Goal: Information Seeking & Learning: Check status

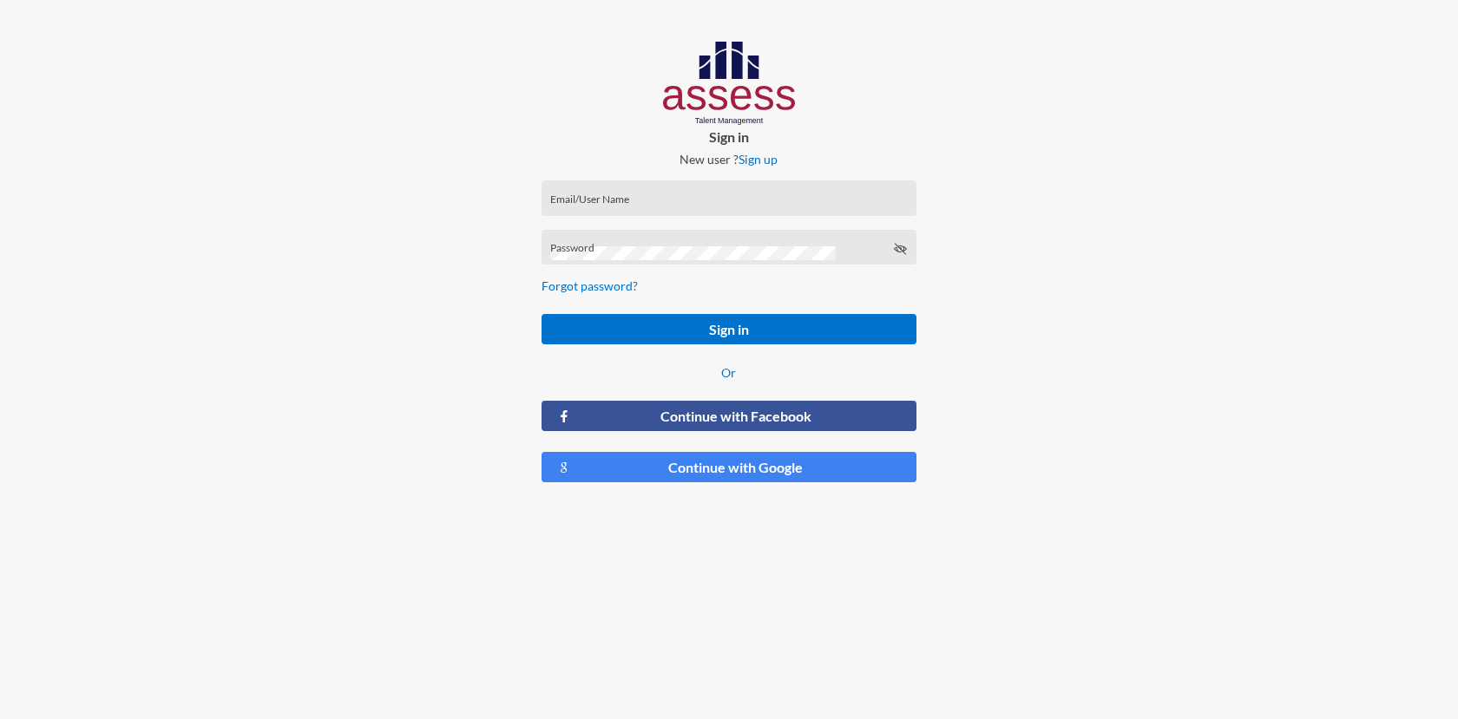
click at [609, 198] on input "Email/User Name" at bounding box center [728, 204] width 357 height 14
type input "noha.bakr@pas.com.eg"
click at [894, 242] on icon at bounding box center [900, 249] width 14 height 14
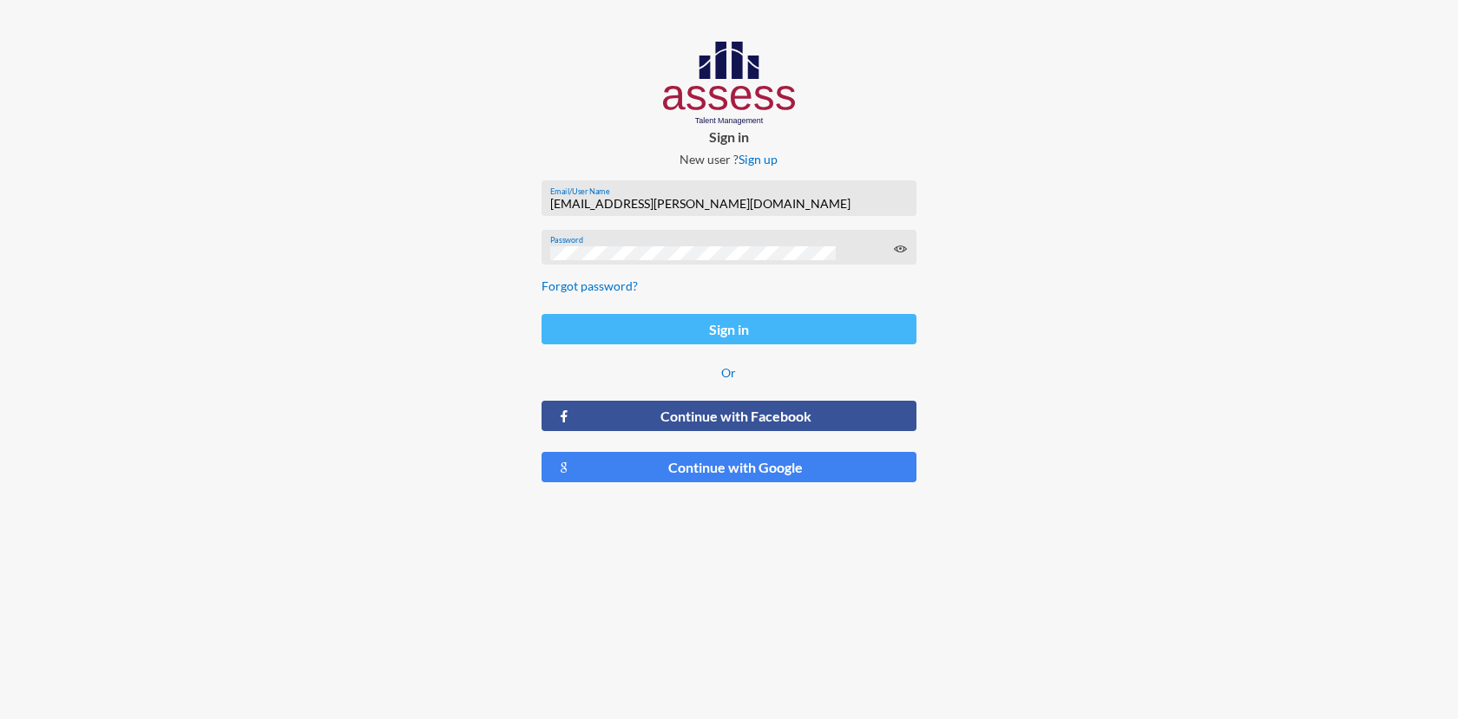
click at [685, 326] on button "Sign in" at bounding box center [728, 329] width 375 height 30
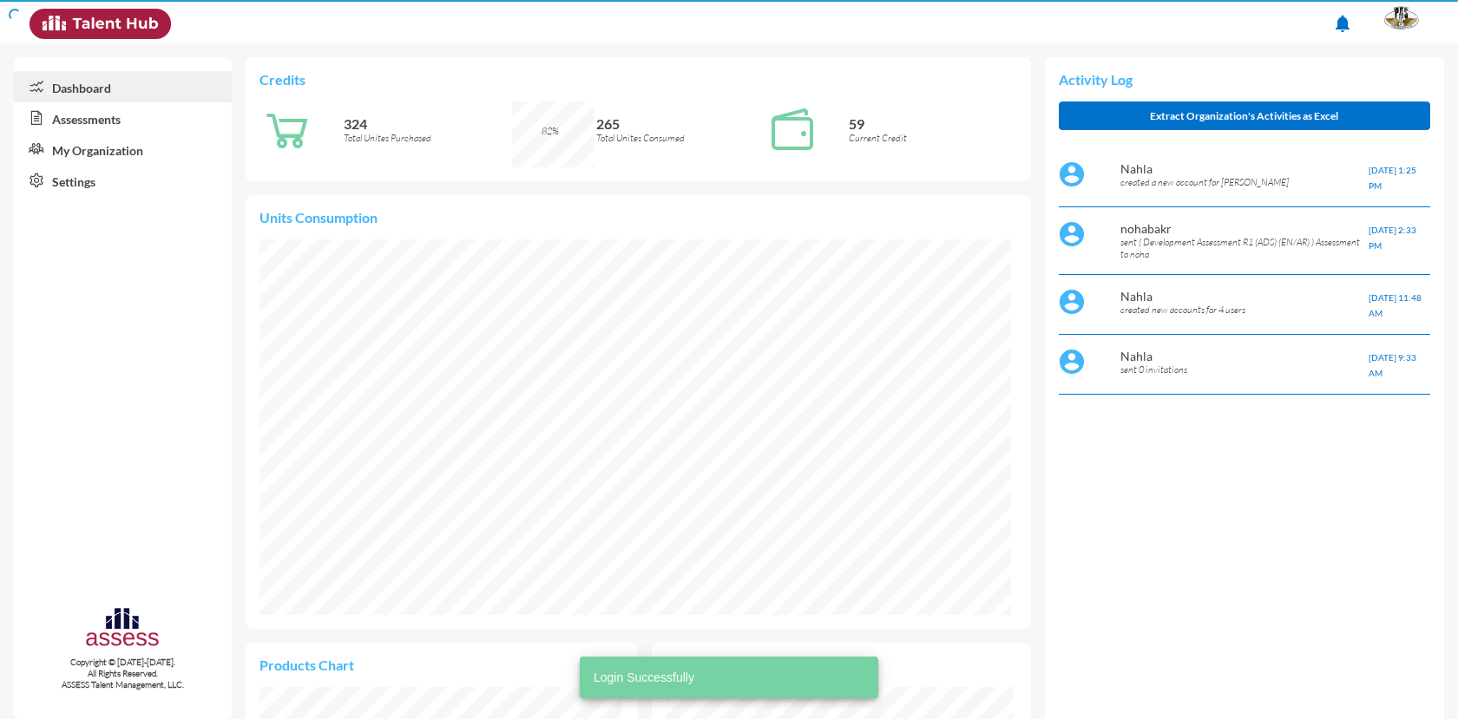
scroll to position [174, 348]
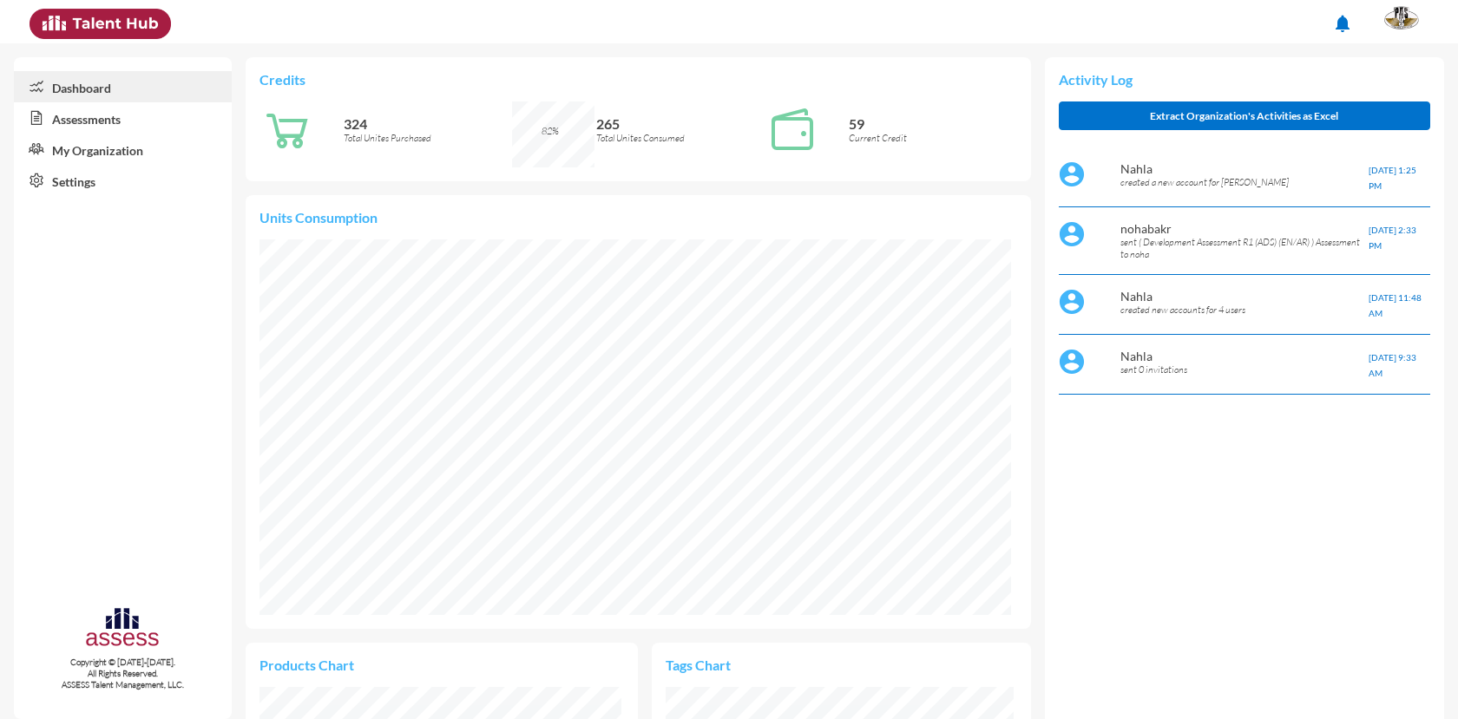
click at [119, 122] on link "Assessments" at bounding box center [123, 117] width 218 height 31
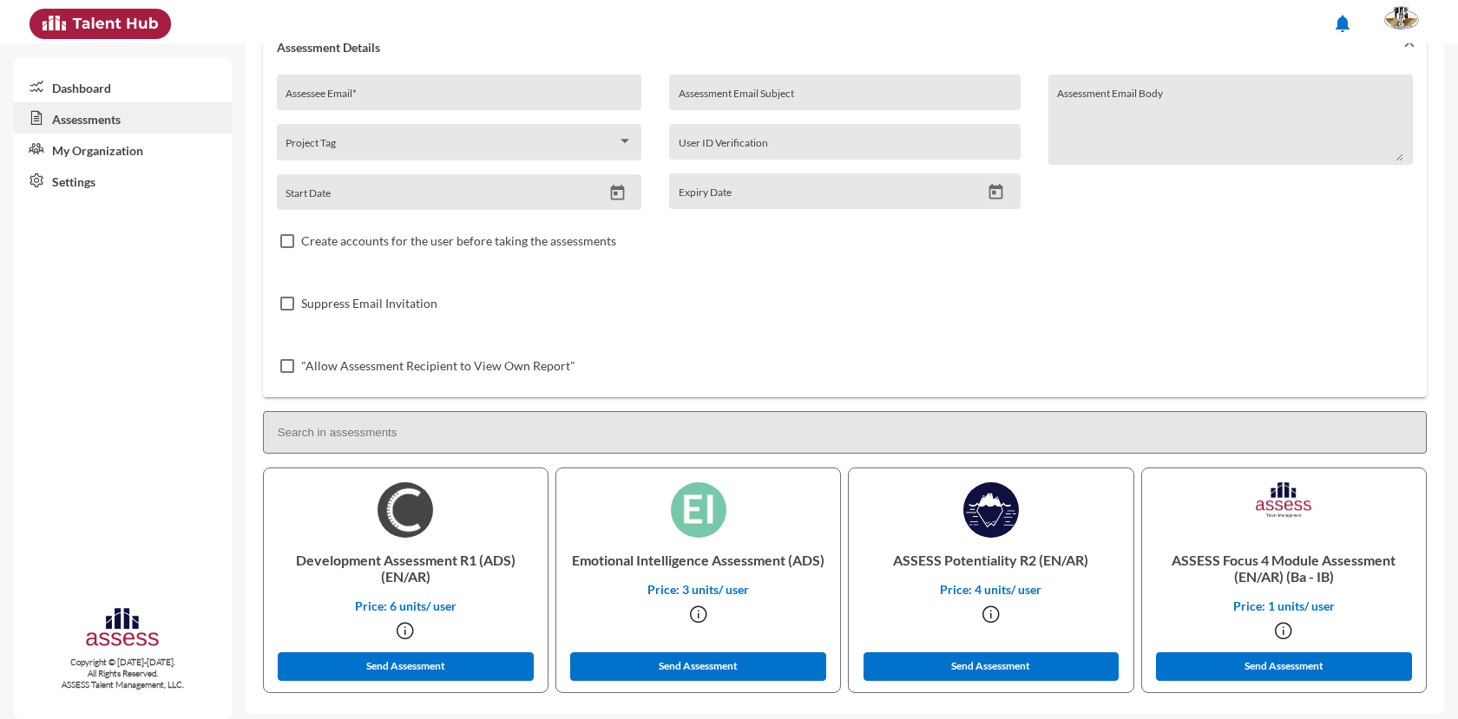
scroll to position [132, 0]
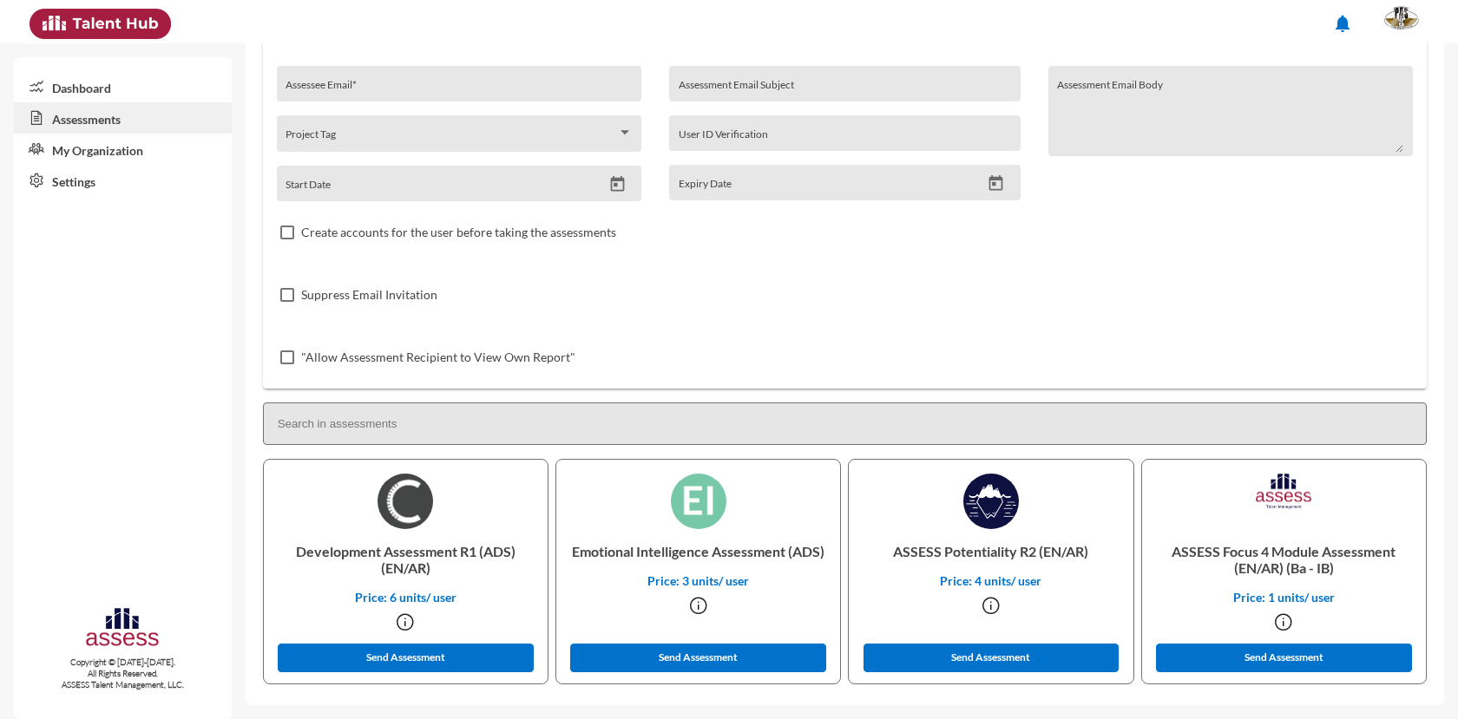
click at [98, 91] on link "Dashboard" at bounding box center [123, 86] width 218 height 31
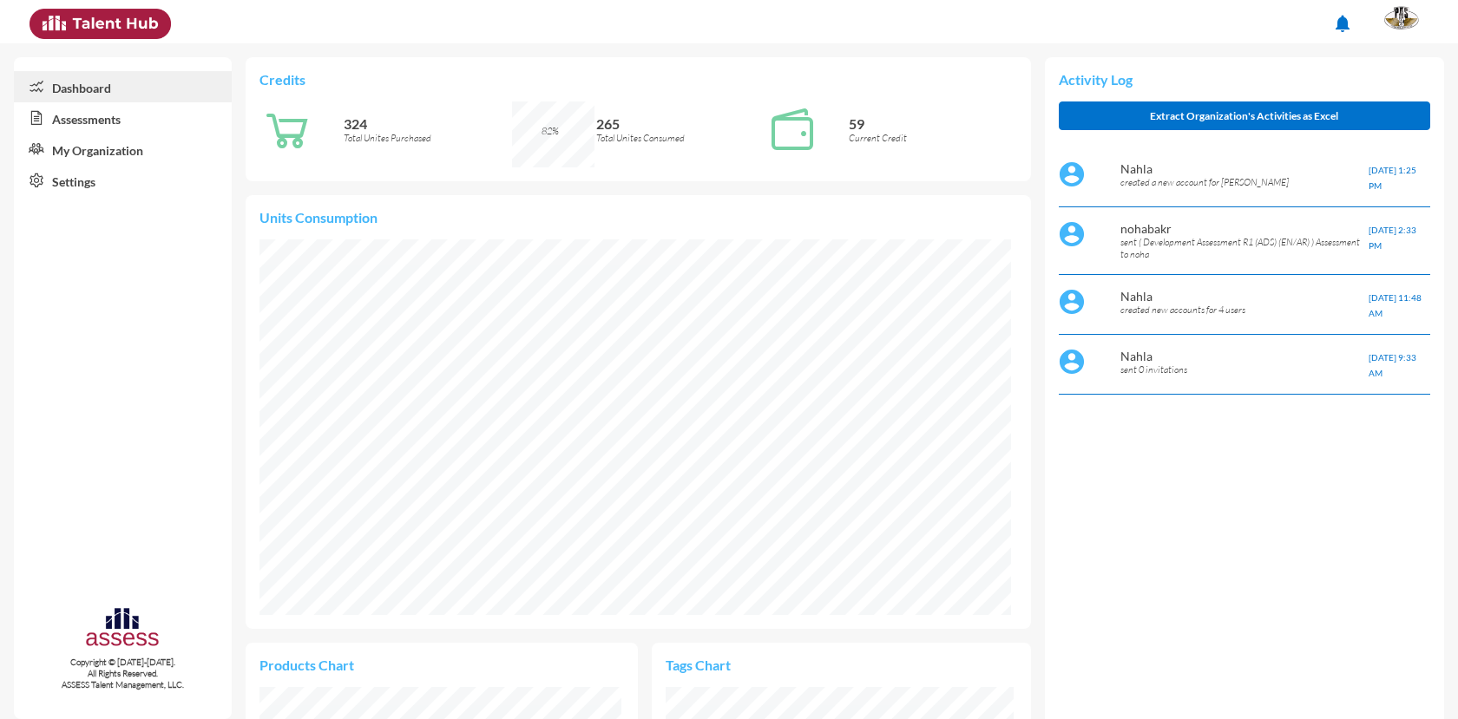
click at [95, 93] on link "Dashboard" at bounding box center [123, 86] width 218 height 31
click at [95, 151] on link "My Organization" at bounding box center [123, 149] width 218 height 31
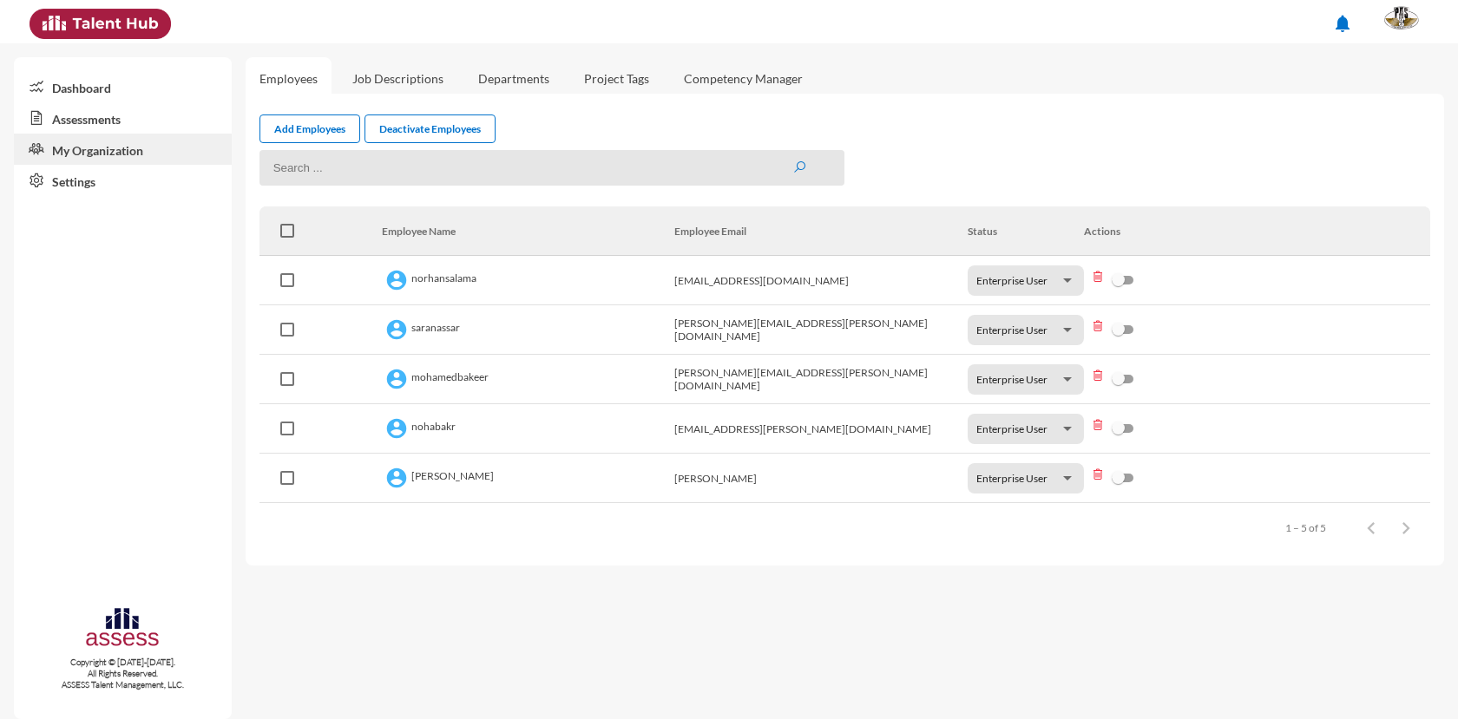
click at [62, 117] on link "Assessments" at bounding box center [123, 117] width 218 height 31
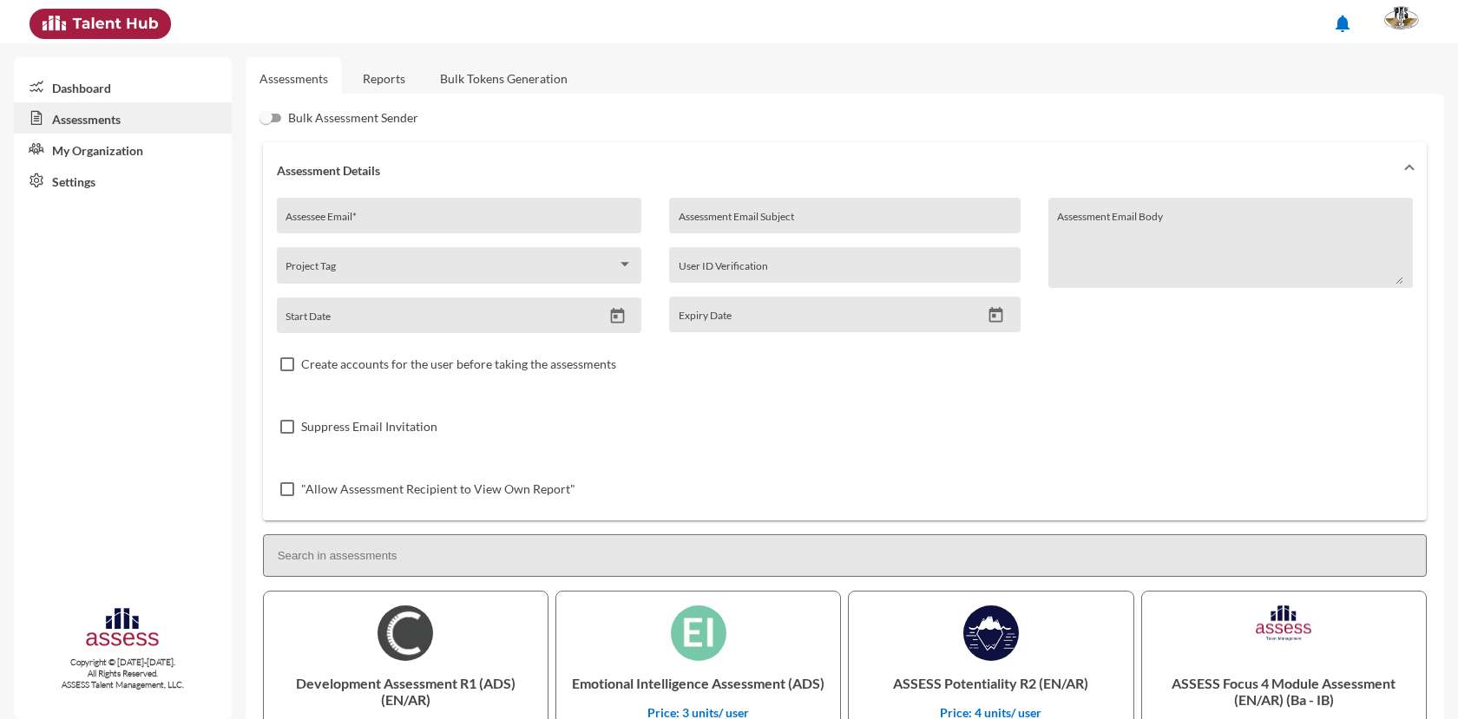
click at [400, 81] on link "Reports" at bounding box center [384, 78] width 70 height 43
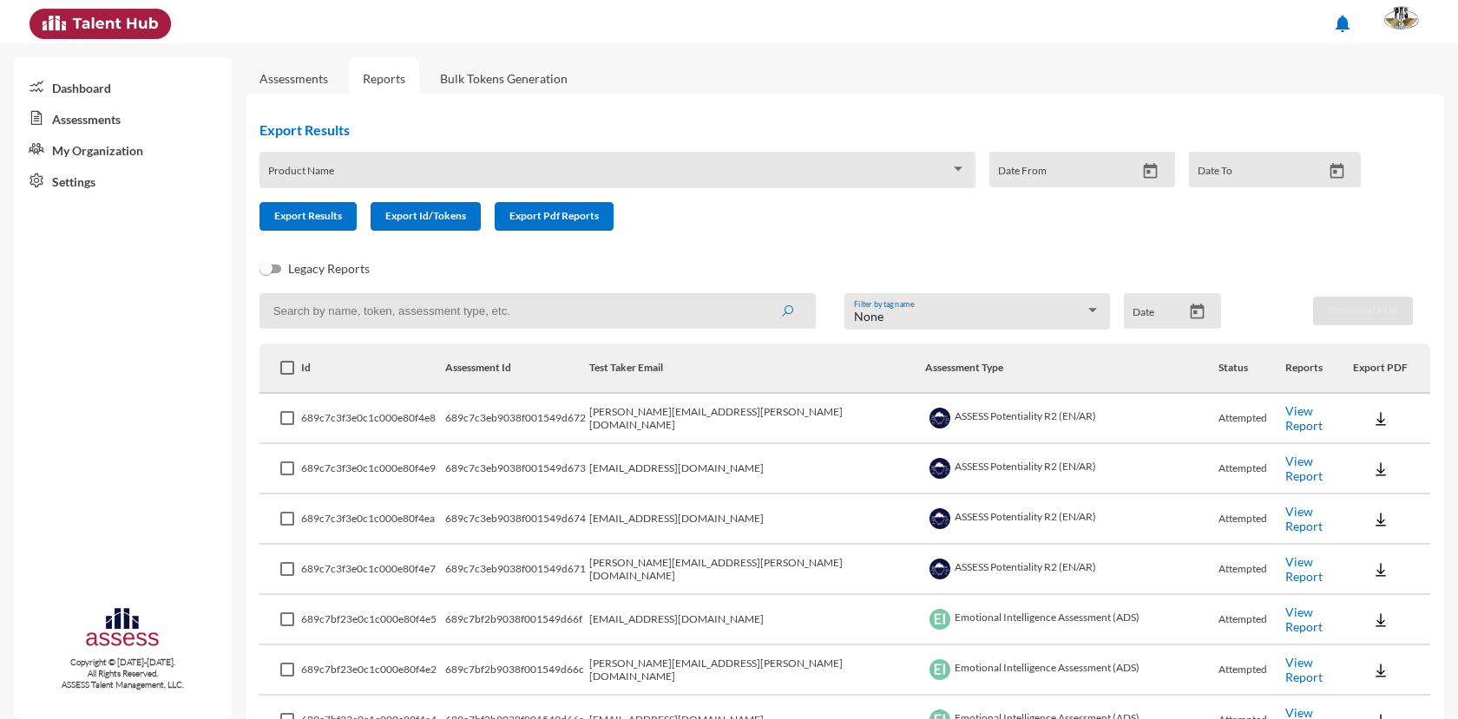
click at [1285, 421] on link "View Report" at bounding box center [1303, 417] width 37 height 29
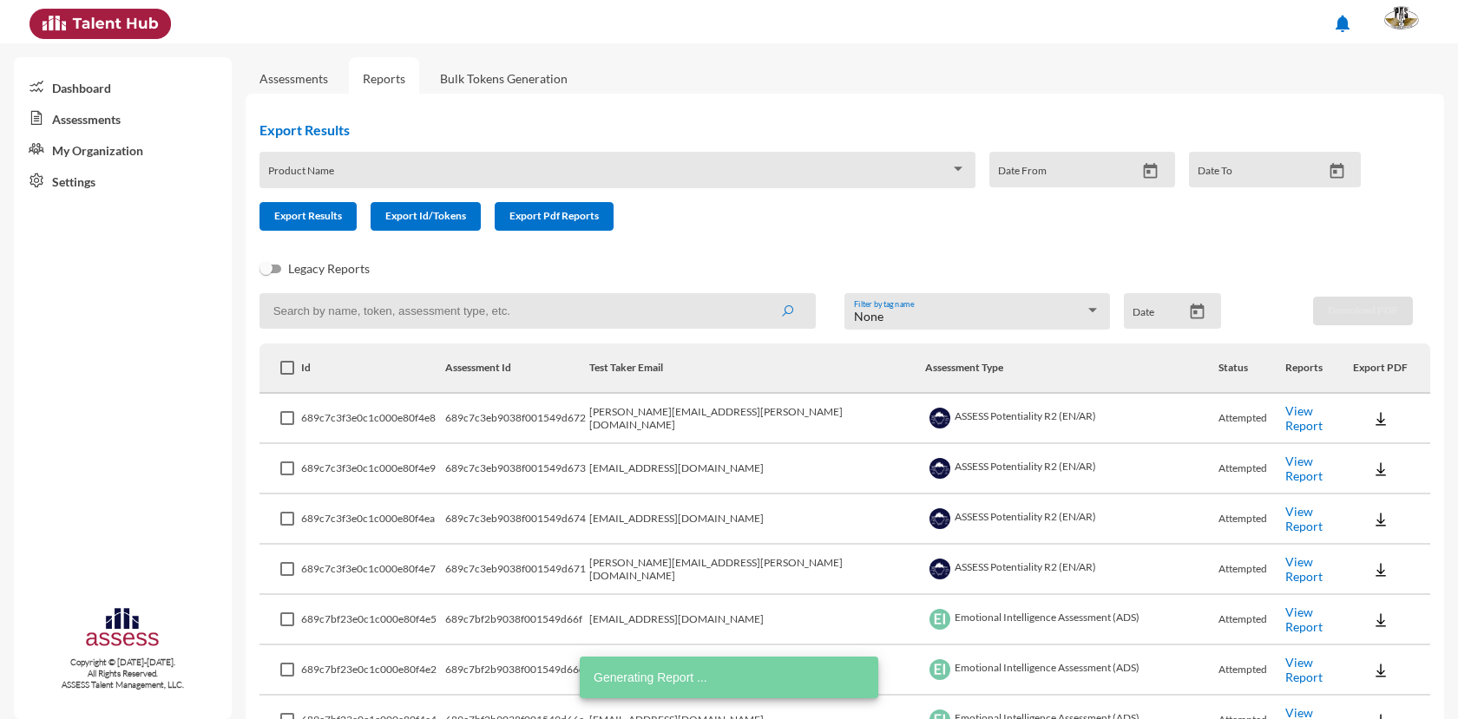
scroll to position [87, 0]
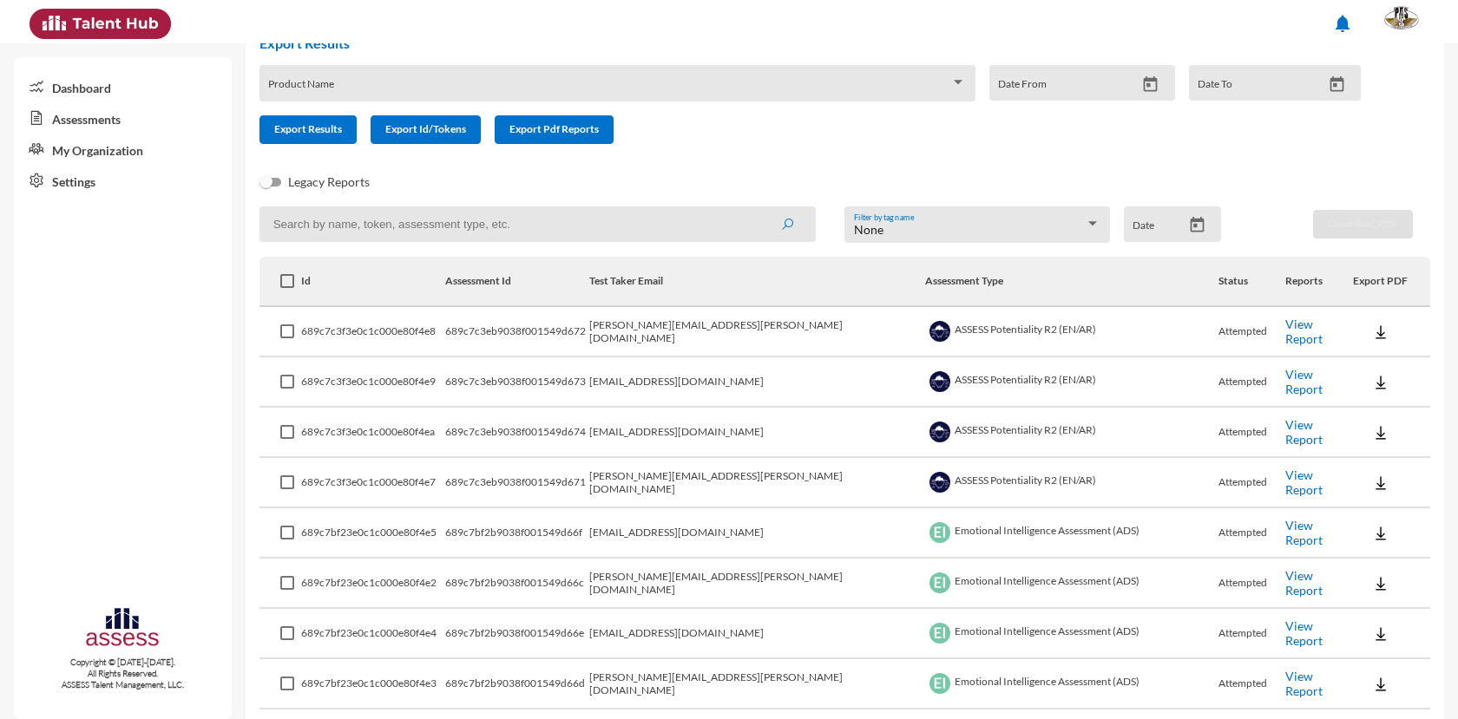
click at [1285, 686] on link "View Report" at bounding box center [1303, 683] width 37 height 29
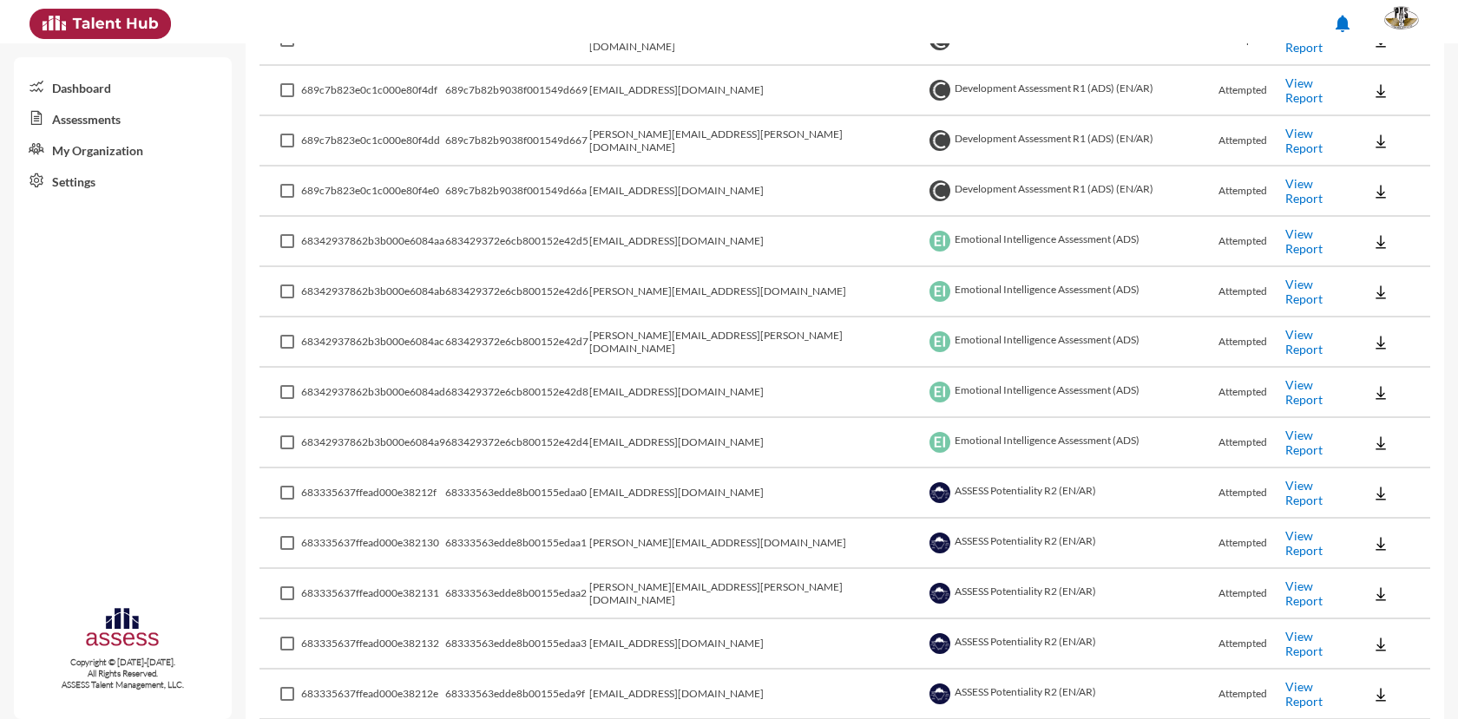
scroll to position [521, 0]
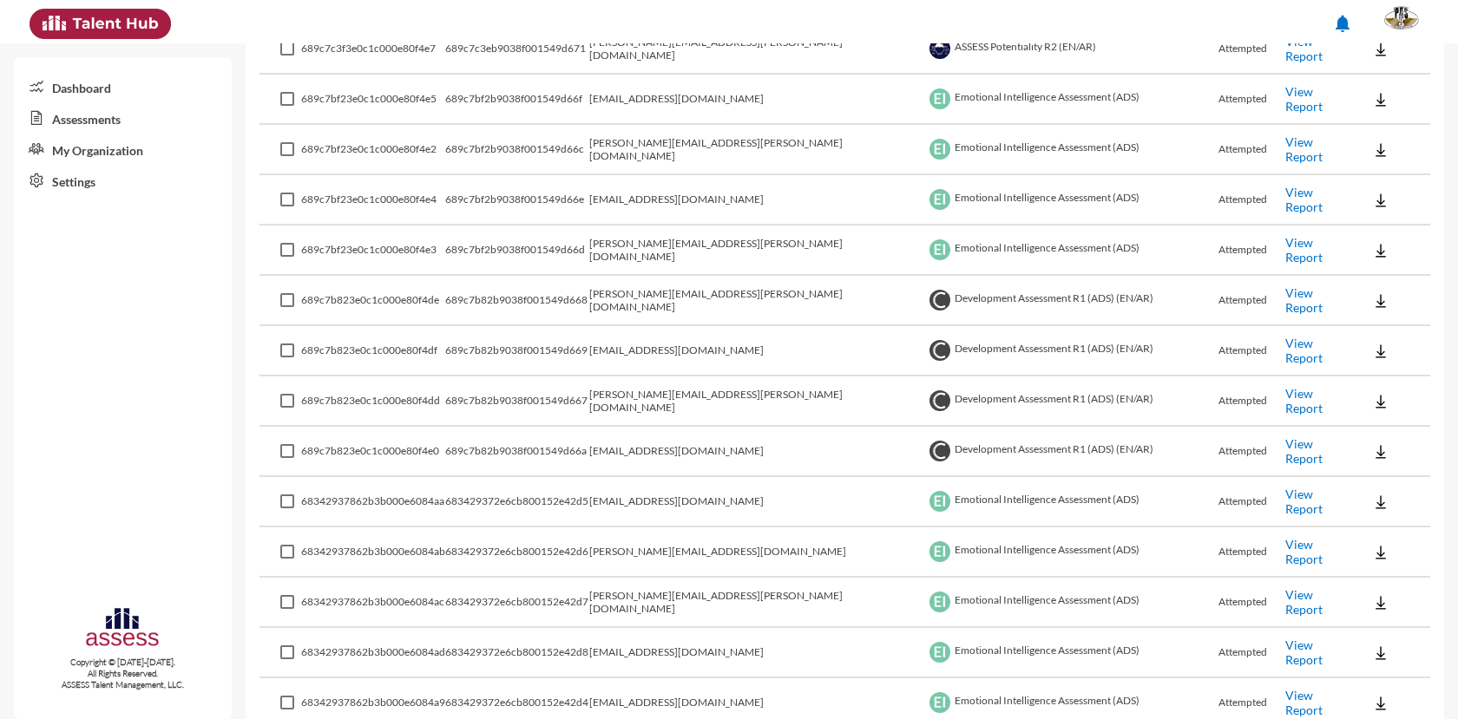
click at [1285, 294] on link "View Report" at bounding box center [1303, 299] width 37 height 29
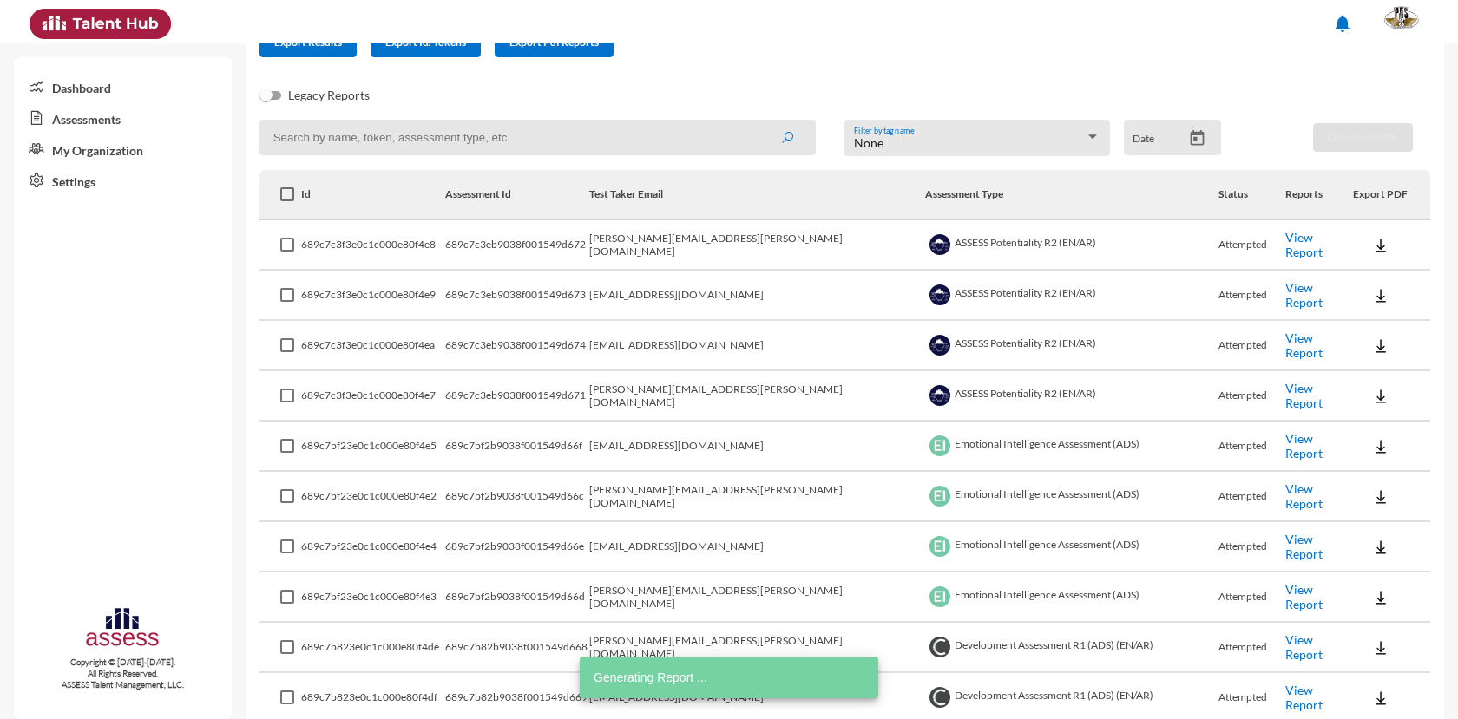
scroll to position [0, 0]
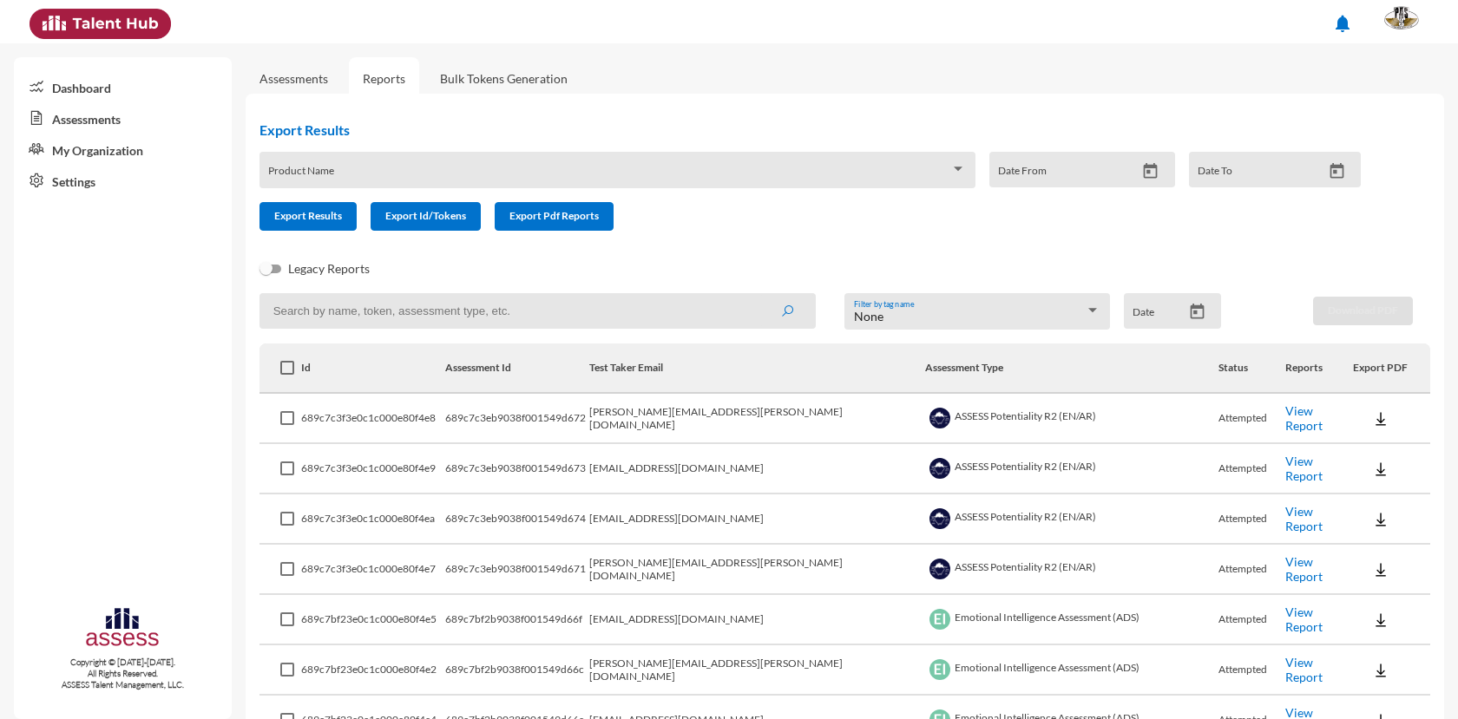
click at [1286, 468] on link "View Report" at bounding box center [1303, 468] width 37 height 29
click at [1285, 519] on link "View Report" at bounding box center [1303, 518] width 37 height 29
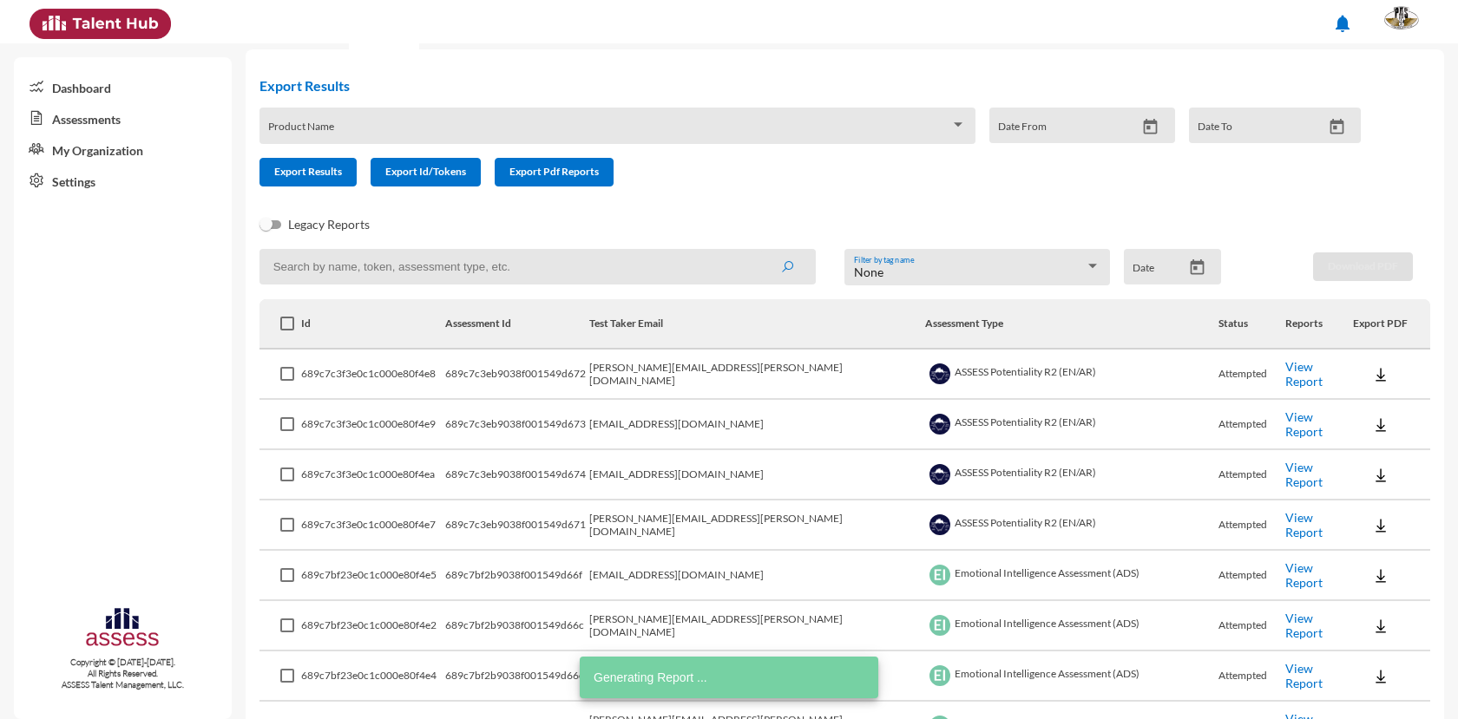
scroll to position [87, 0]
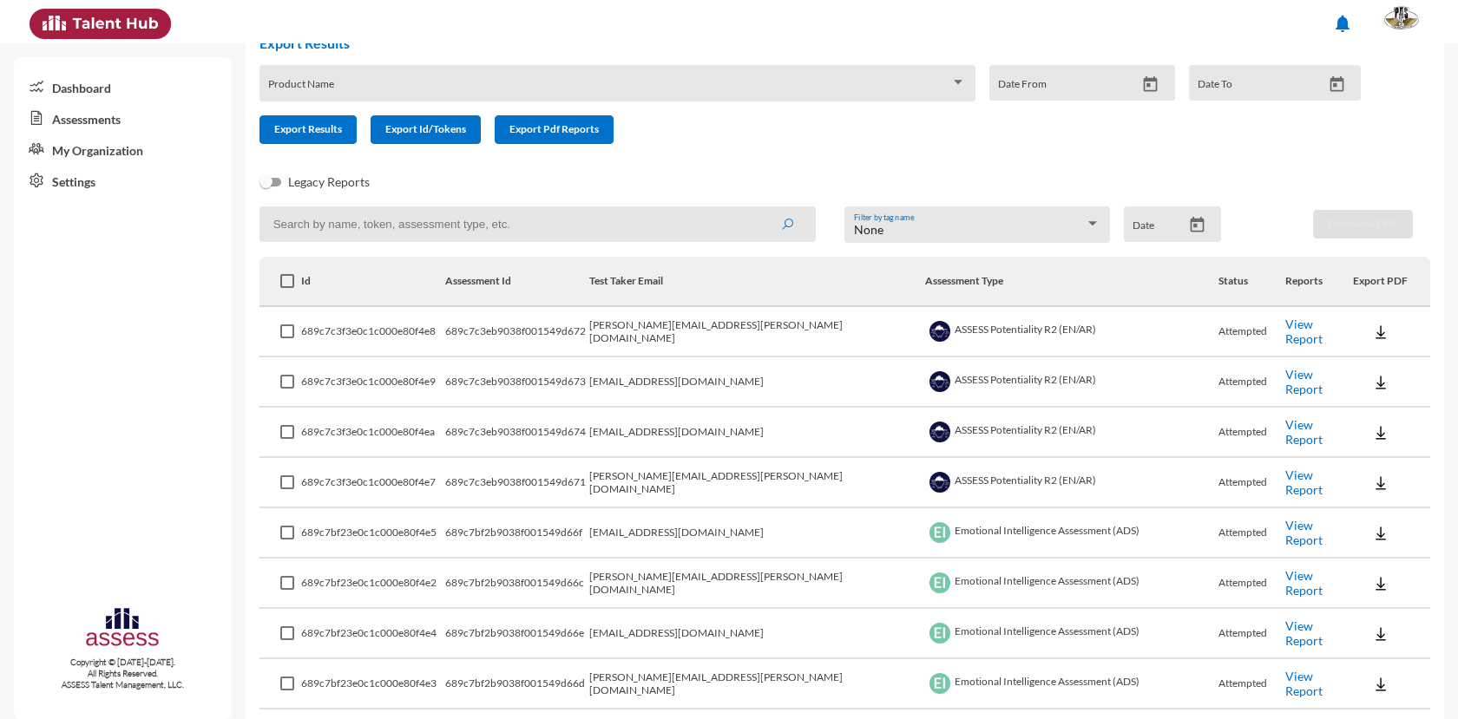
click at [1285, 482] on link "View Report" at bounding box center [1303, 482] width 37 height 29
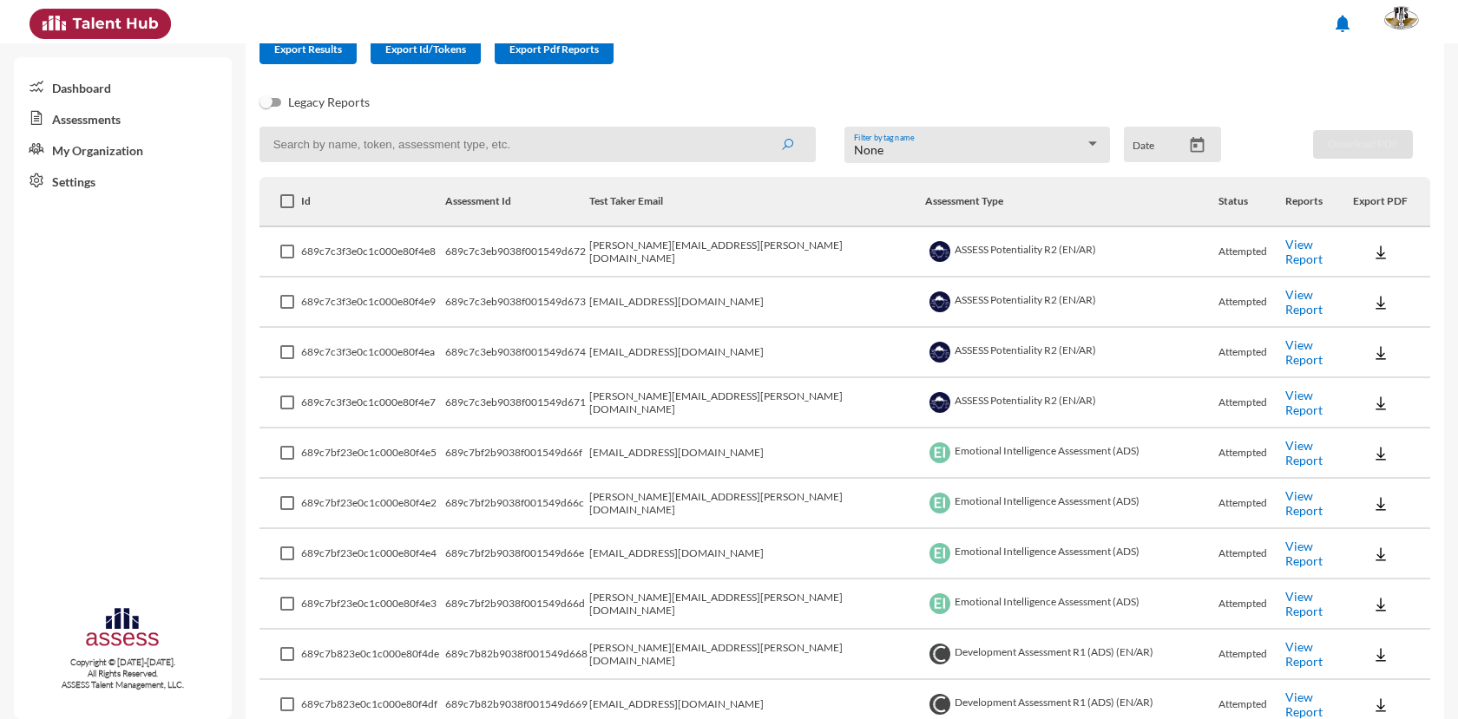
scroll to position [174, 0]
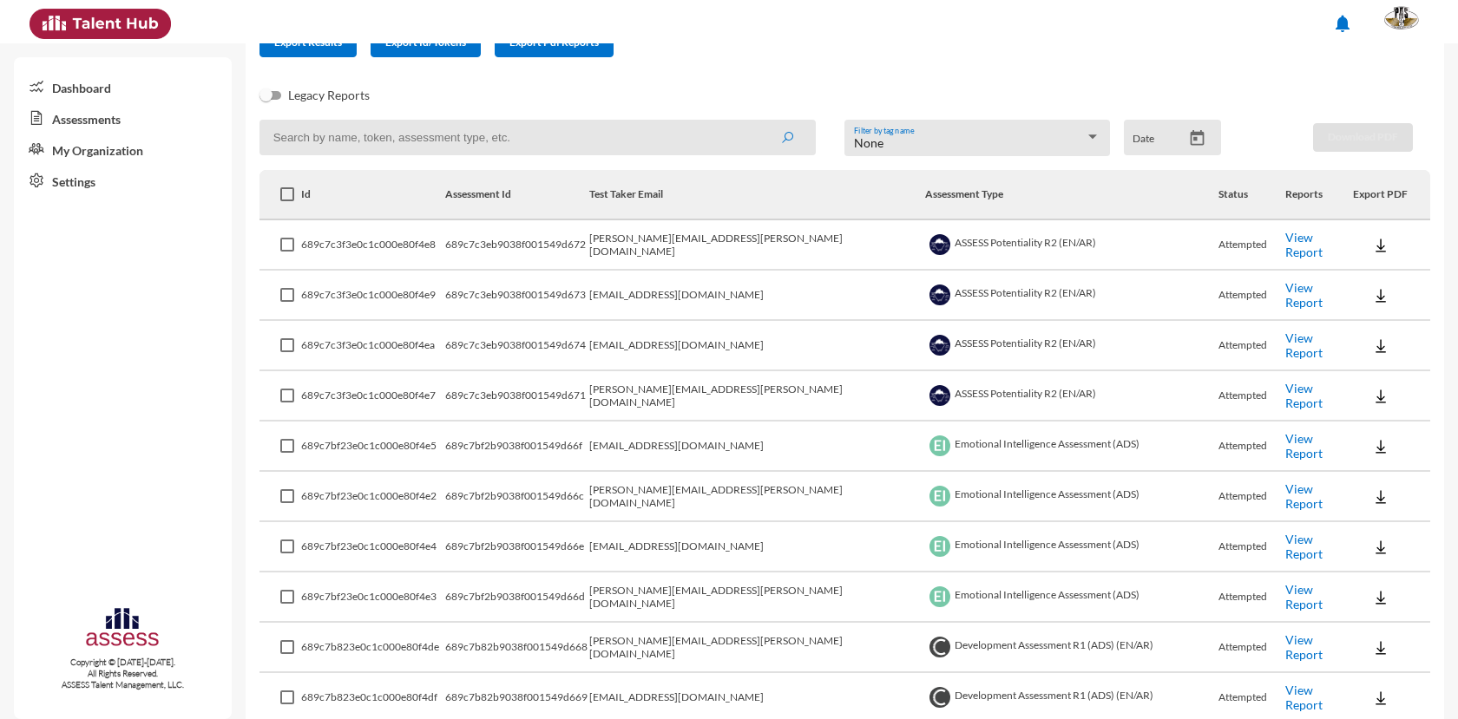
click at [1285, 396] on link "View Report" at bounding box center [1303, 395] width 37 height 29
click at [1285, 489] on link "View Report" at bounding box center [1303, 496] width 37 height 29
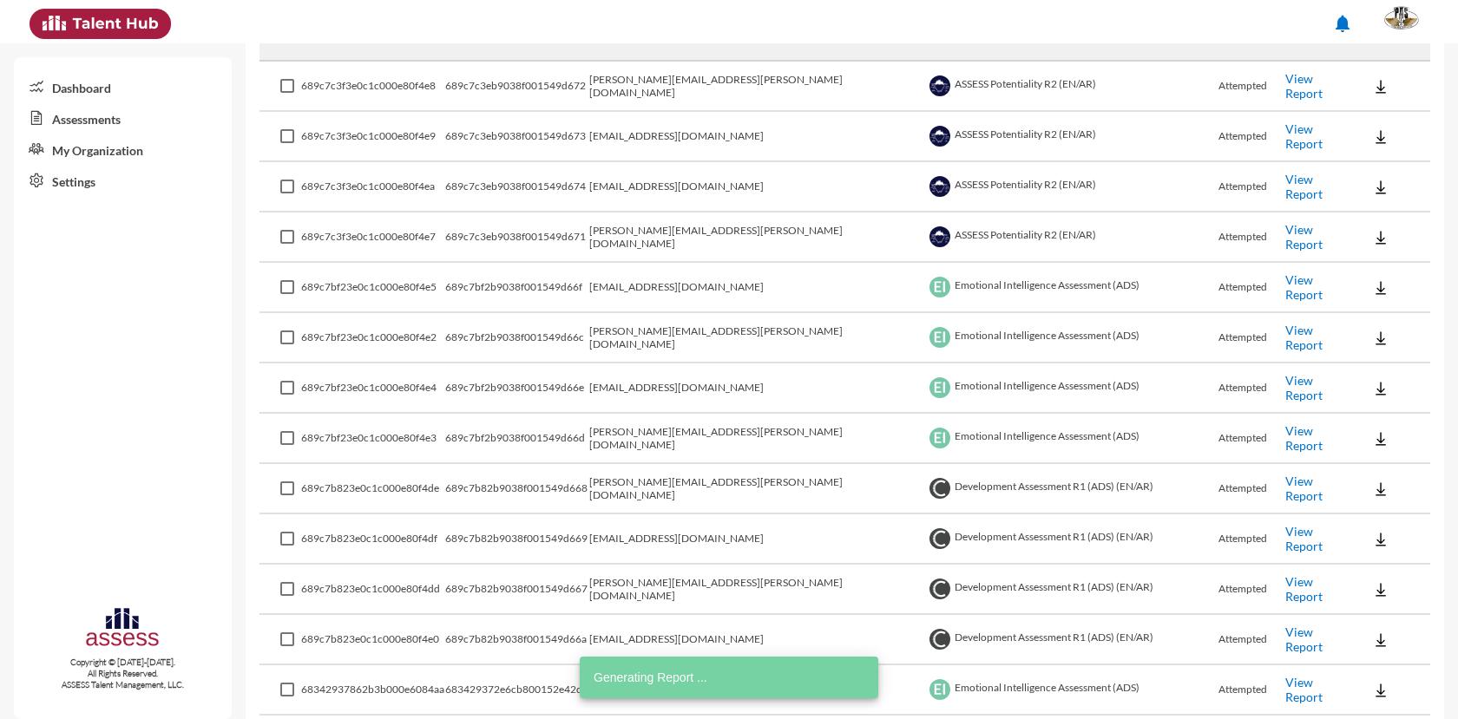
scroll to position [347, 0]
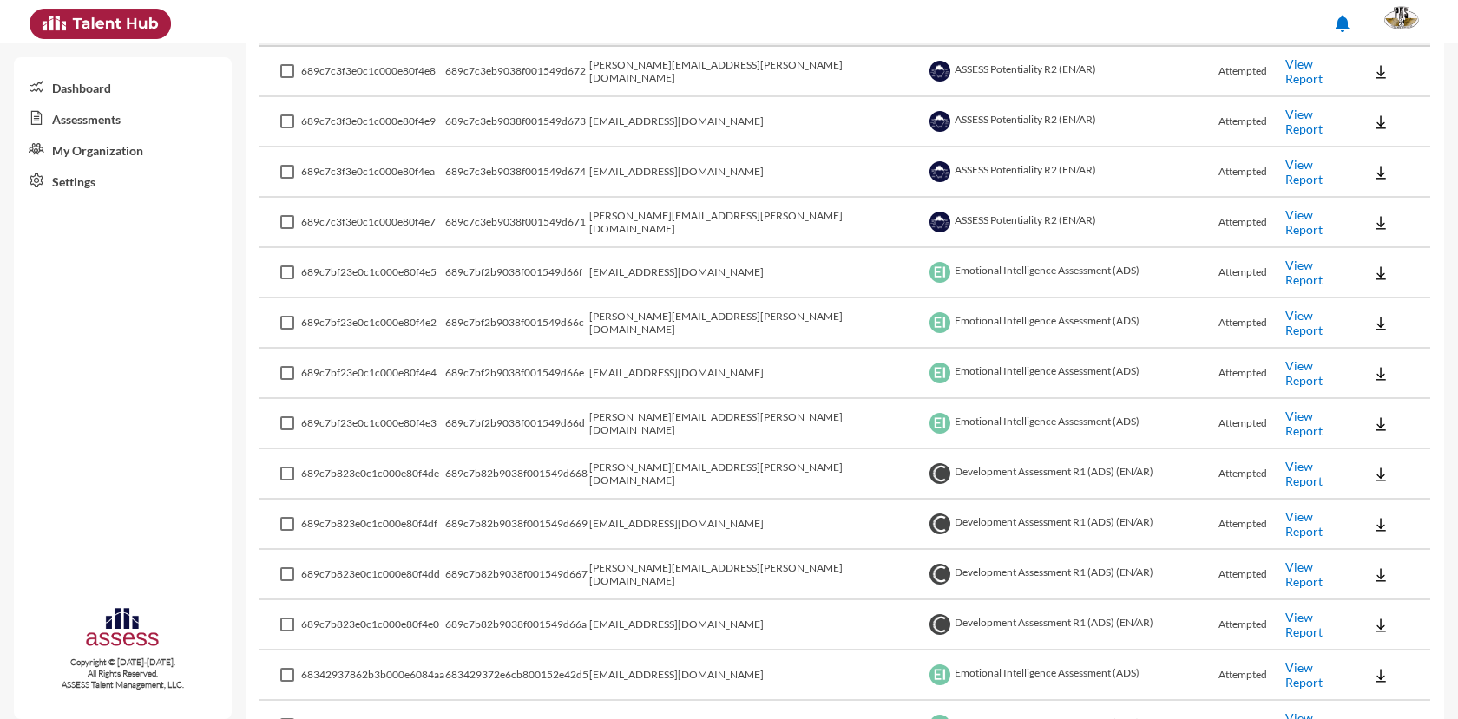
click at [1286, 574] on link "View Report" at bounding box center [1303, 574] width 37 height 29
click at [1285, 575] on link "View Report" at bounding box center [1303, 574] width 37 height 29
click at [1285, 577] on link "View Report" at bounding box center [1303, 574] width 37 height 29
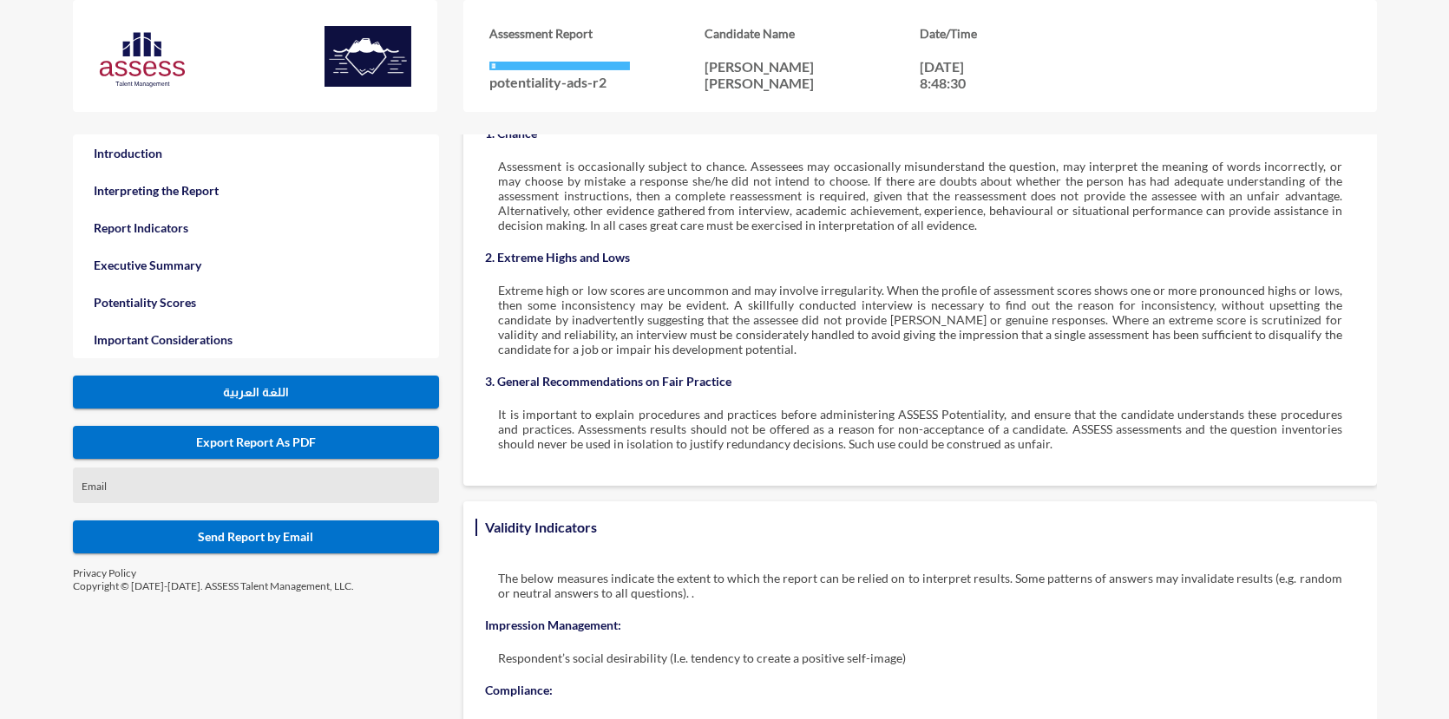
scroll to position [3349, 0]
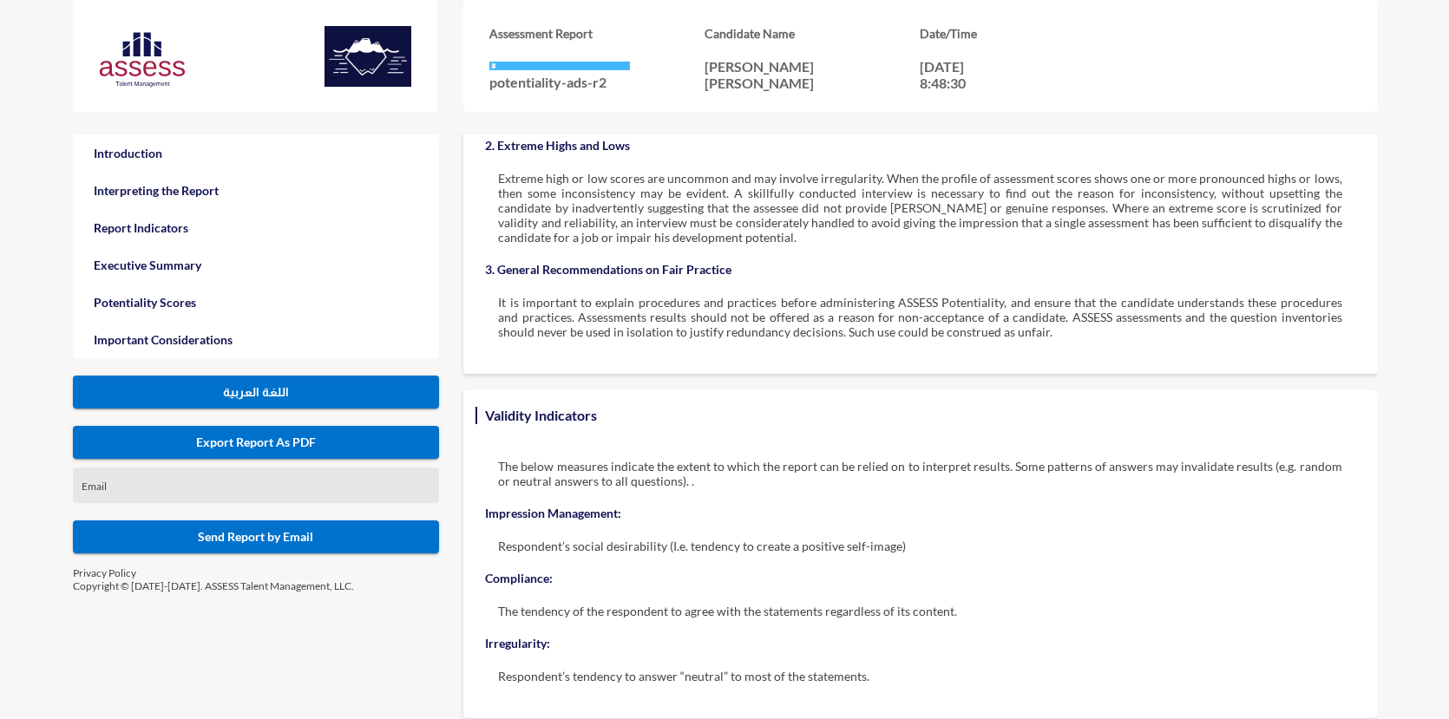
click at [533, 539] on p "Respondent’s social desirability (I.e. tendency to create a positive self-image)" at bounding box center [919, 546] width 843 height 15
drag, startPoint x: 609, startPoint y: 529, endPoint x: 787, endPoint y: 527, distance: 177.9
click at [783, 539] on p "Respondent’s social desirability (I.e. tendency to create a positive self-image)" at bounding box center [919, 546] width 843 height 15
click at [931, 545] on div "Respondent’s social desirability (I.e. tendency to create a positive self-image)" at bounding box center [920, 545] width 878 height 49
click at [285, 442] on span "Export Report As PDF" at bounding box center [256, 442] width 120 height 15
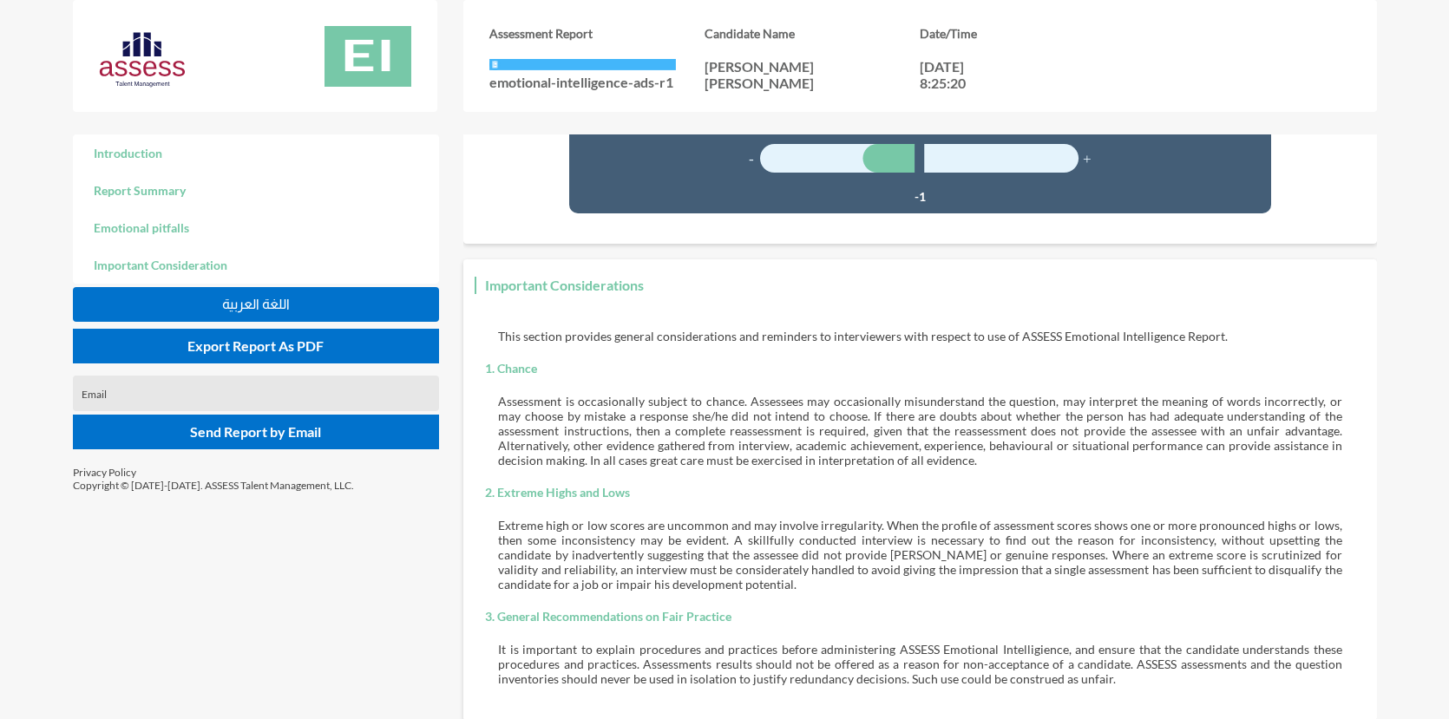
scroll to position [2429, 0]
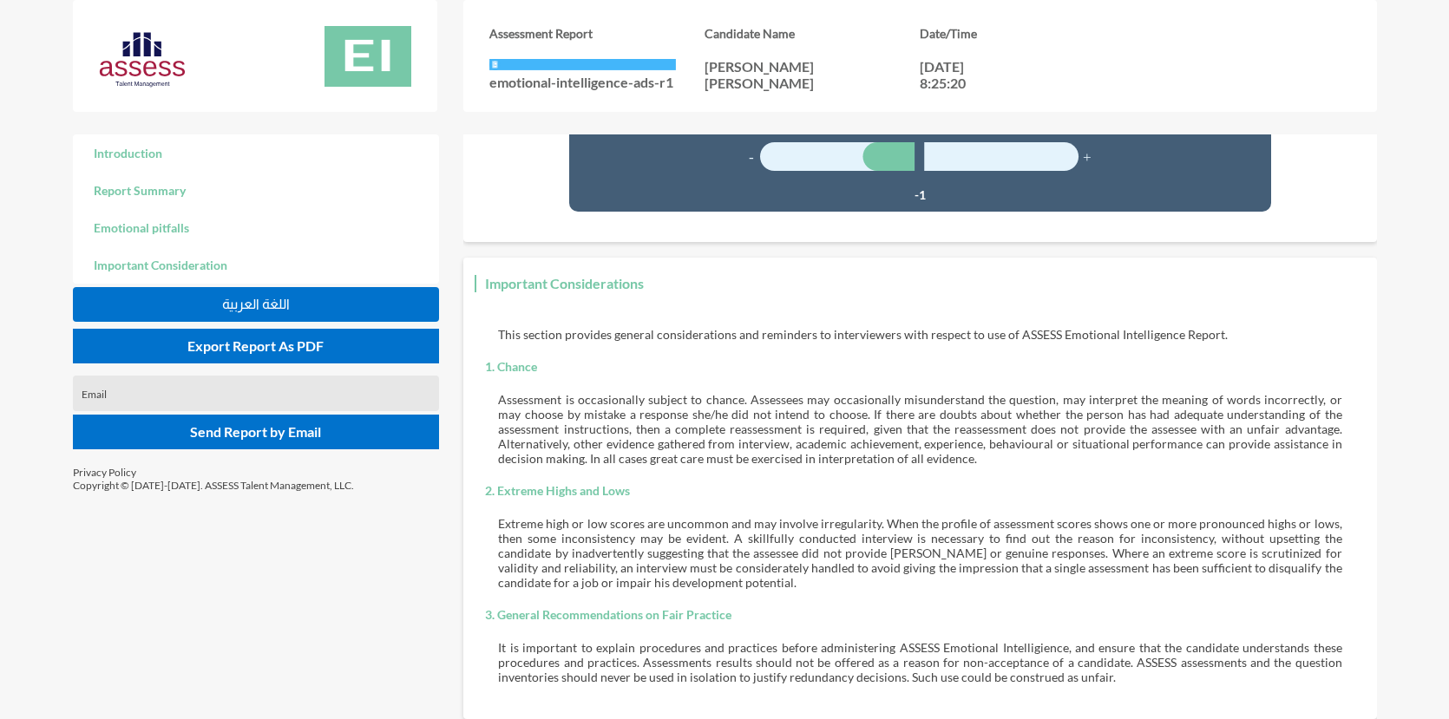
click at [658, 603] on h3 "3. General Recommendations on Fair Practice" at bounding box center [608, 614] width 255 height 23
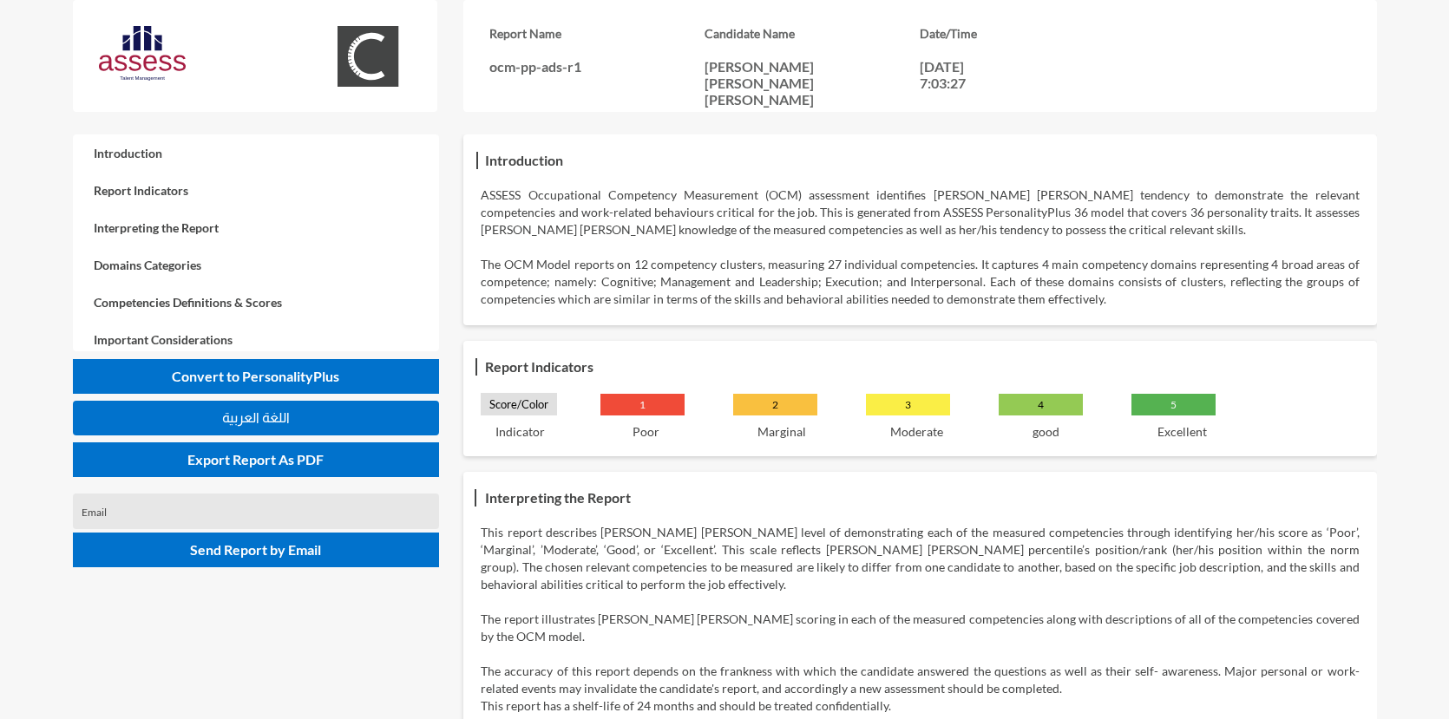
click at [1172, 408] on p "5" at bounding box center [1173, 405] width 84 height 22
click at [1069, 408] on p "4" at bounding box center [1041, 405] width 84 height 22
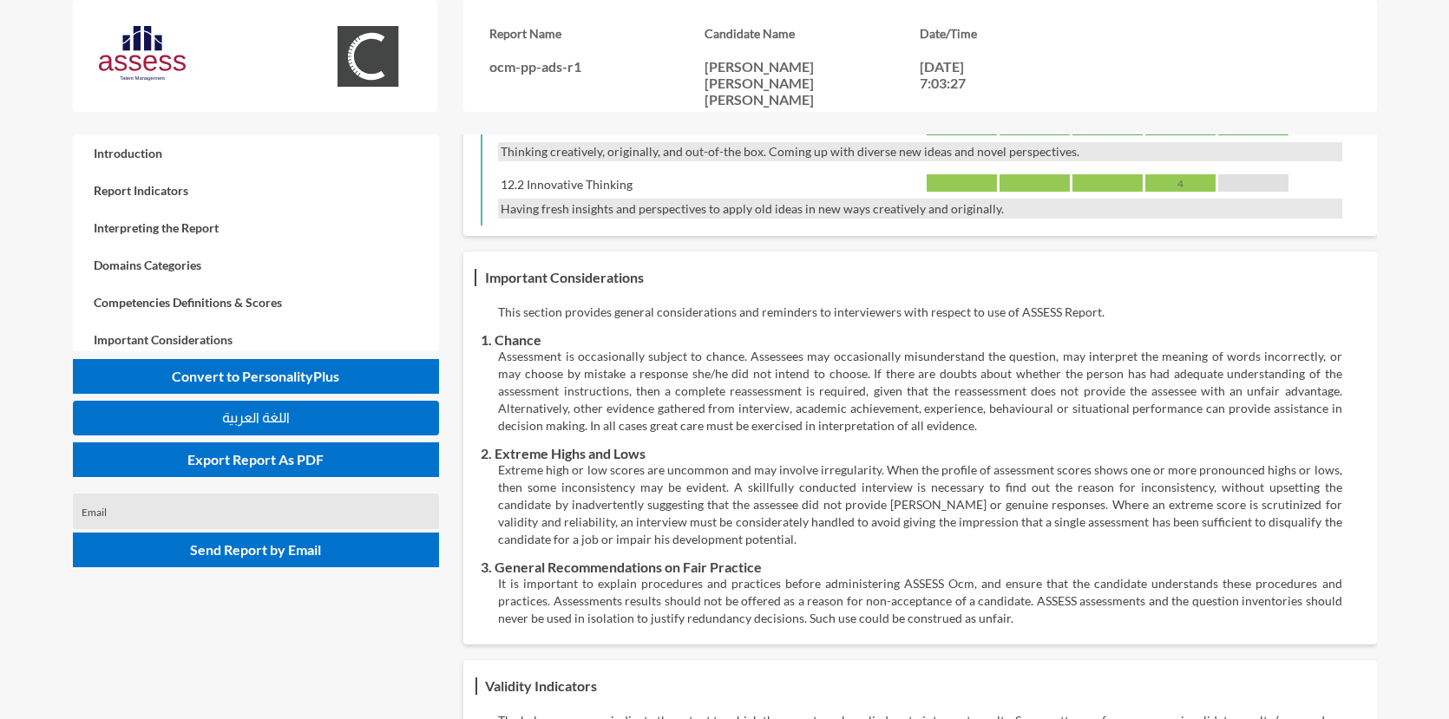
scroll to position [3660, 0]
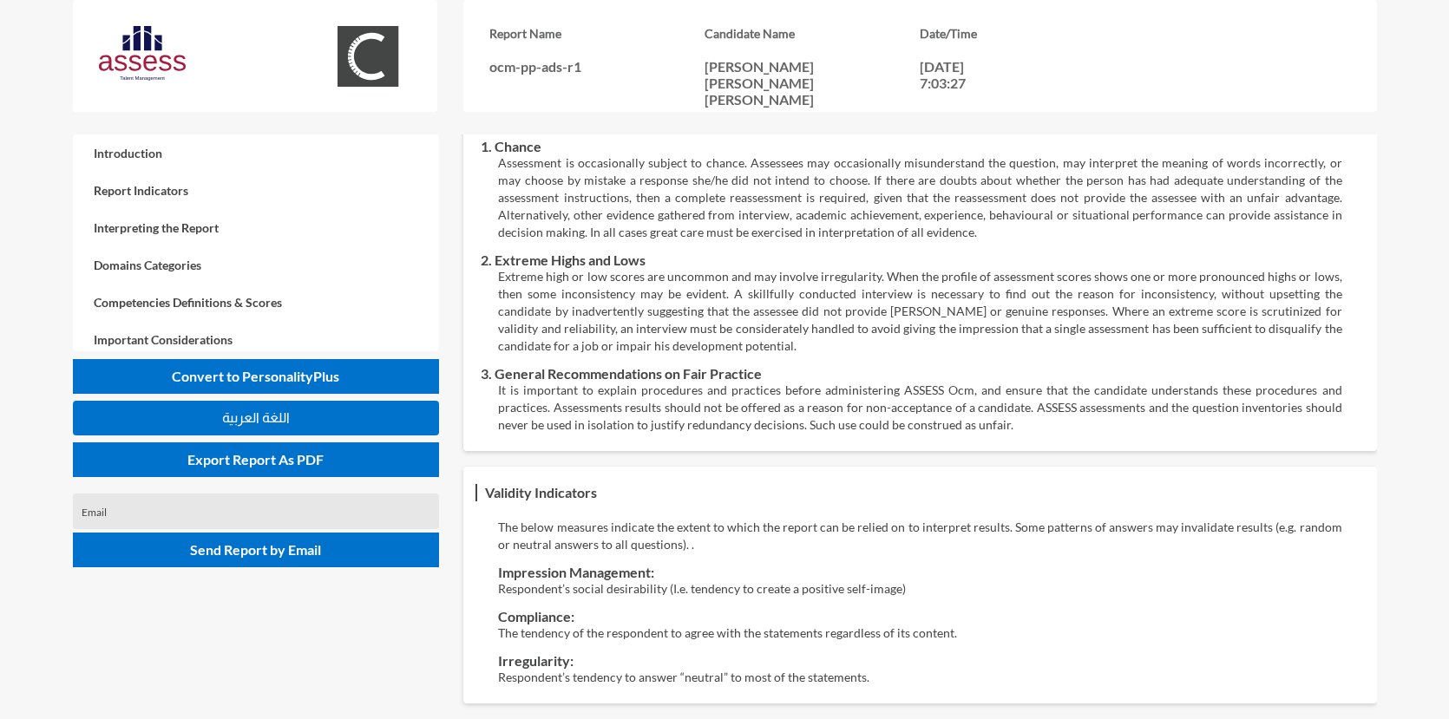
click at [660, 626] on p "The tendency of the respondent to agree with the statements regardless of its c…" at bounding box center [919, 633] width 843 height 17
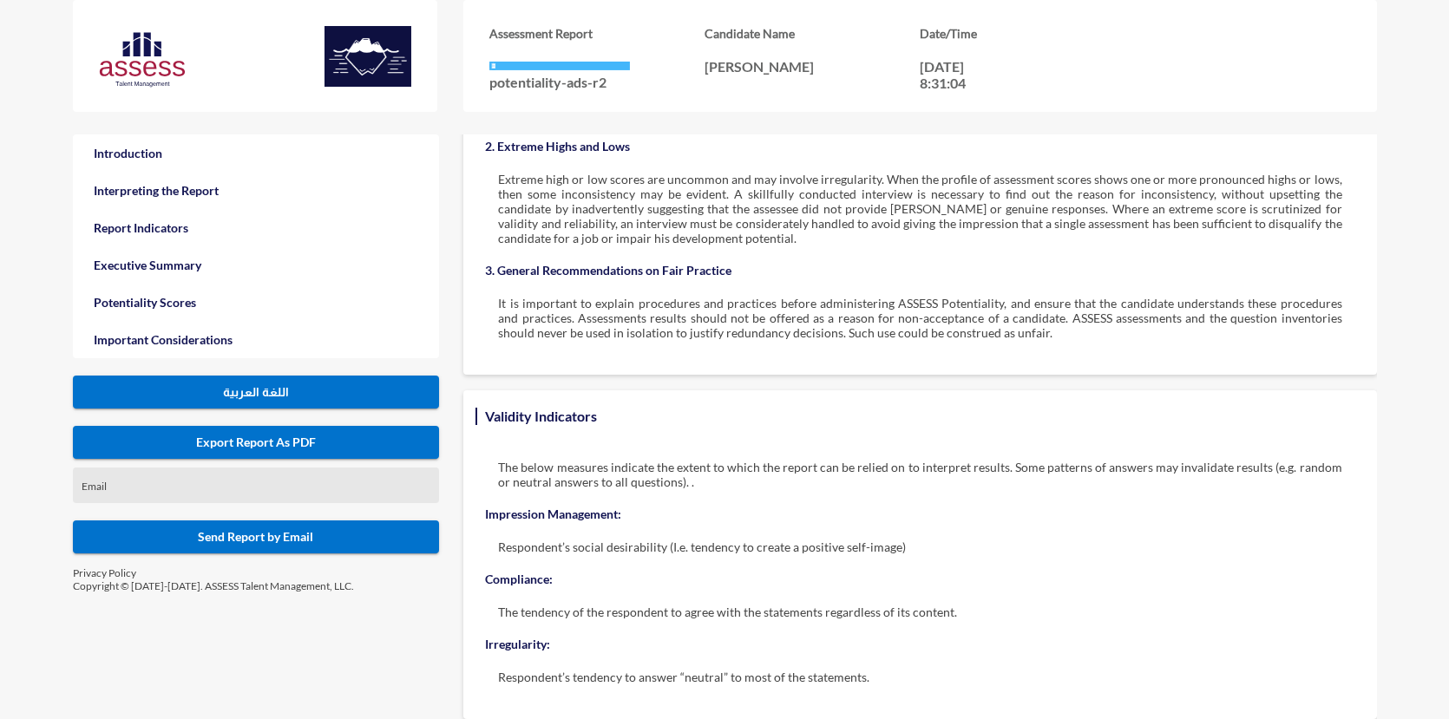
scroll to position [3349, 0]
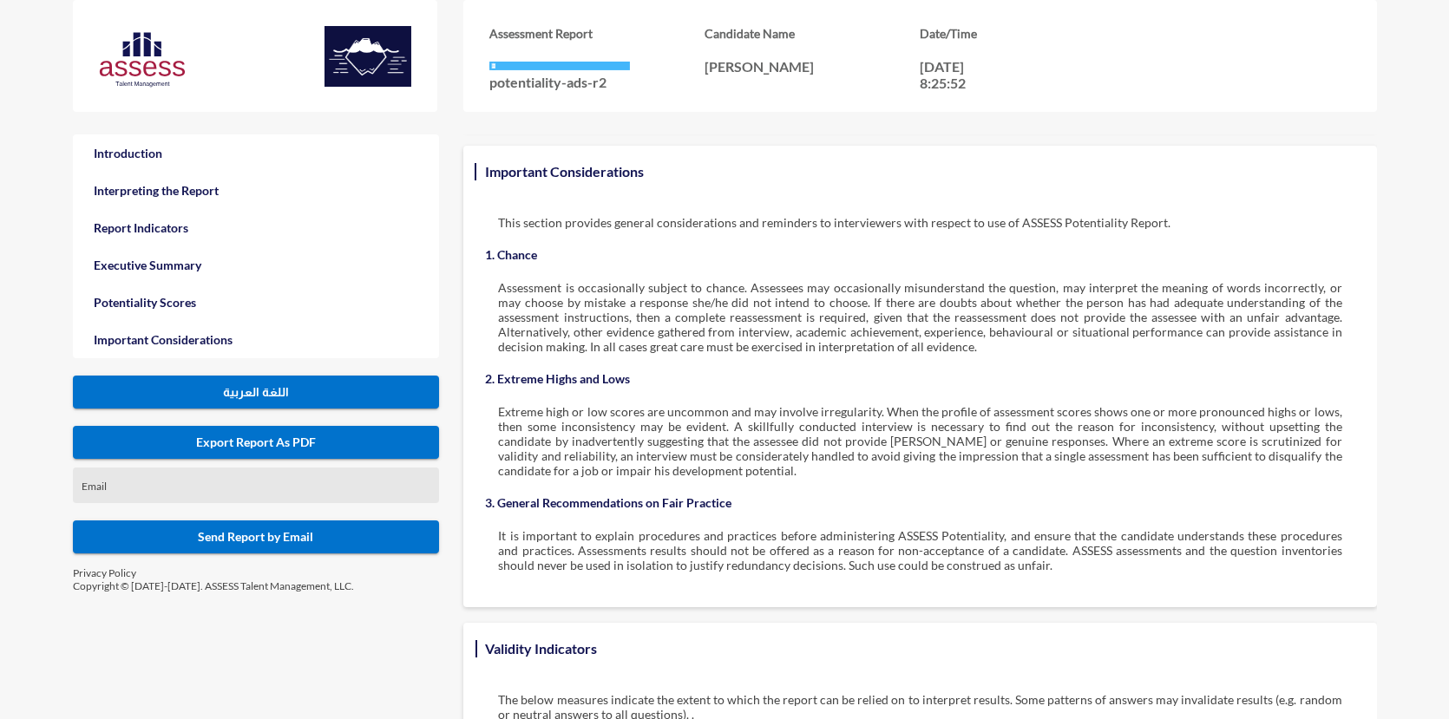
scroll to position [3349, 0]
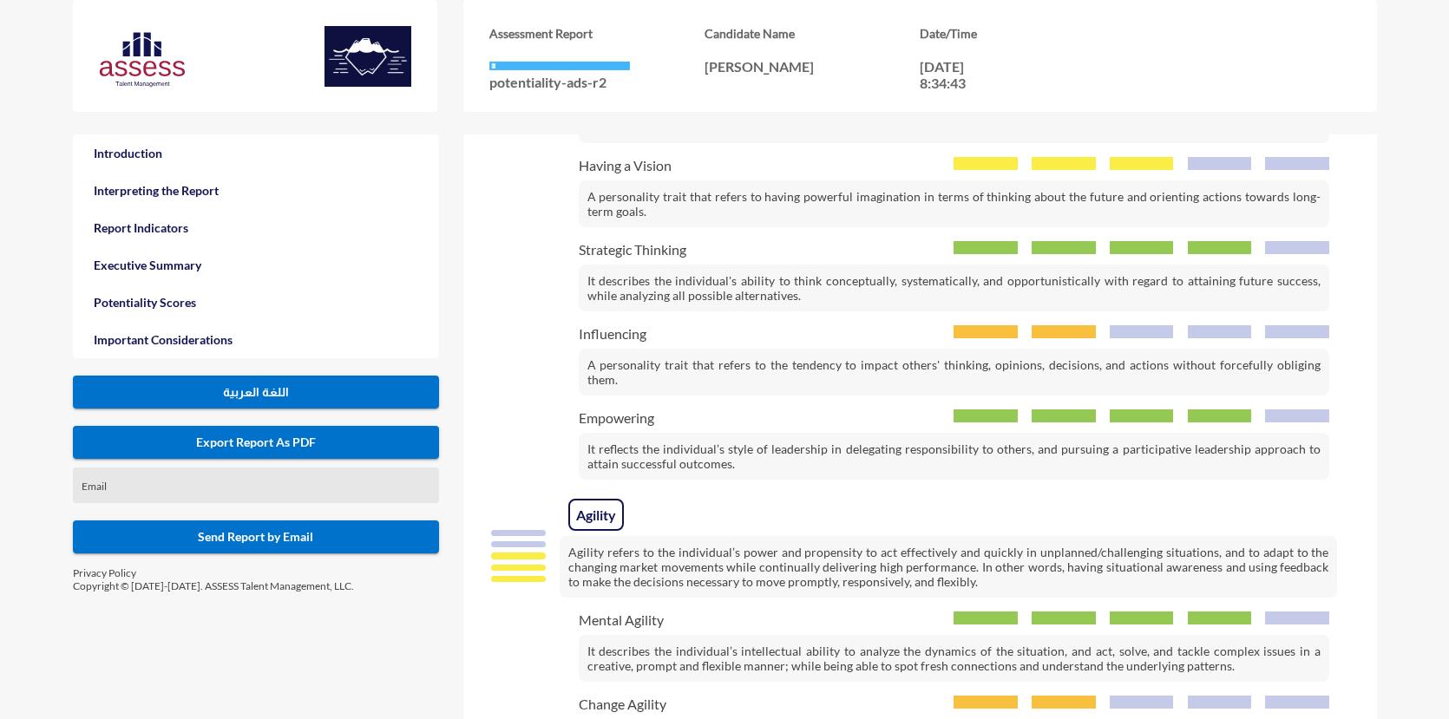
scroll to position [1614, 0]
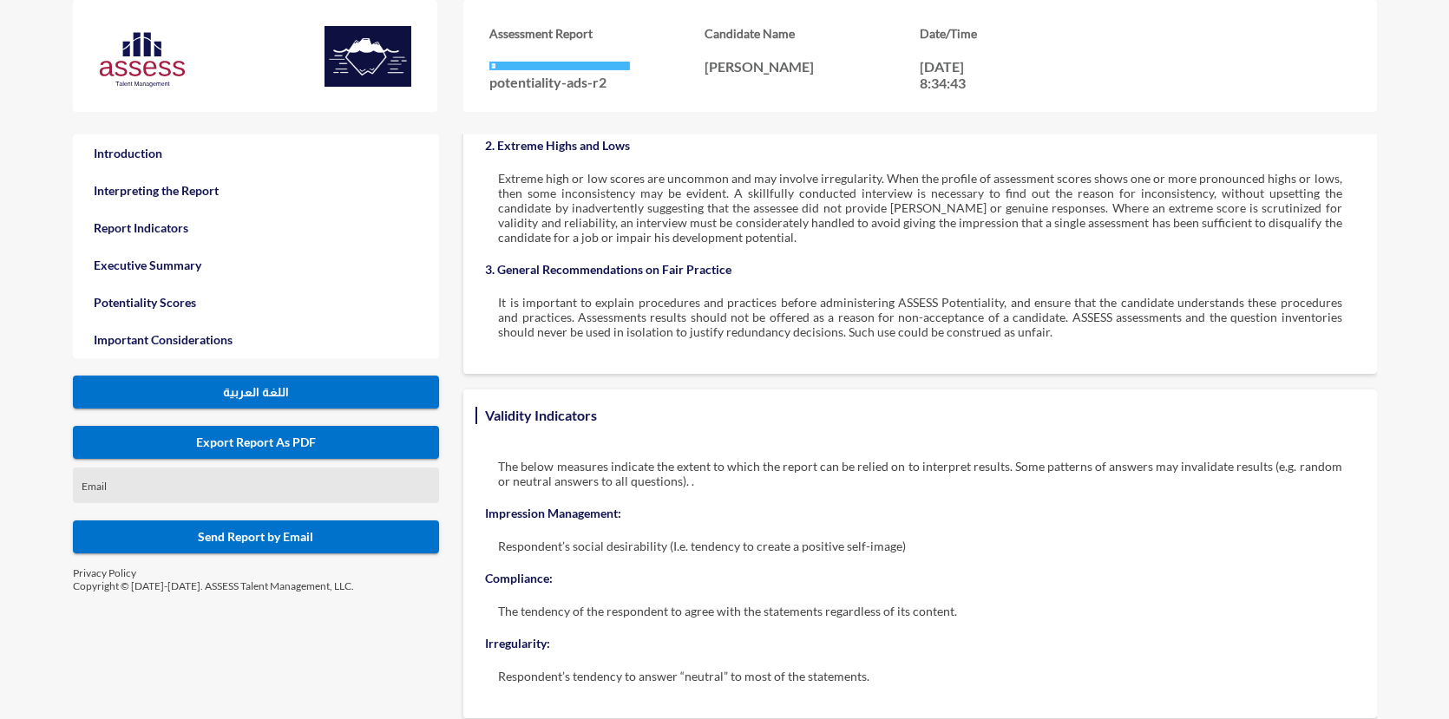
scroll to position [3002, 0]
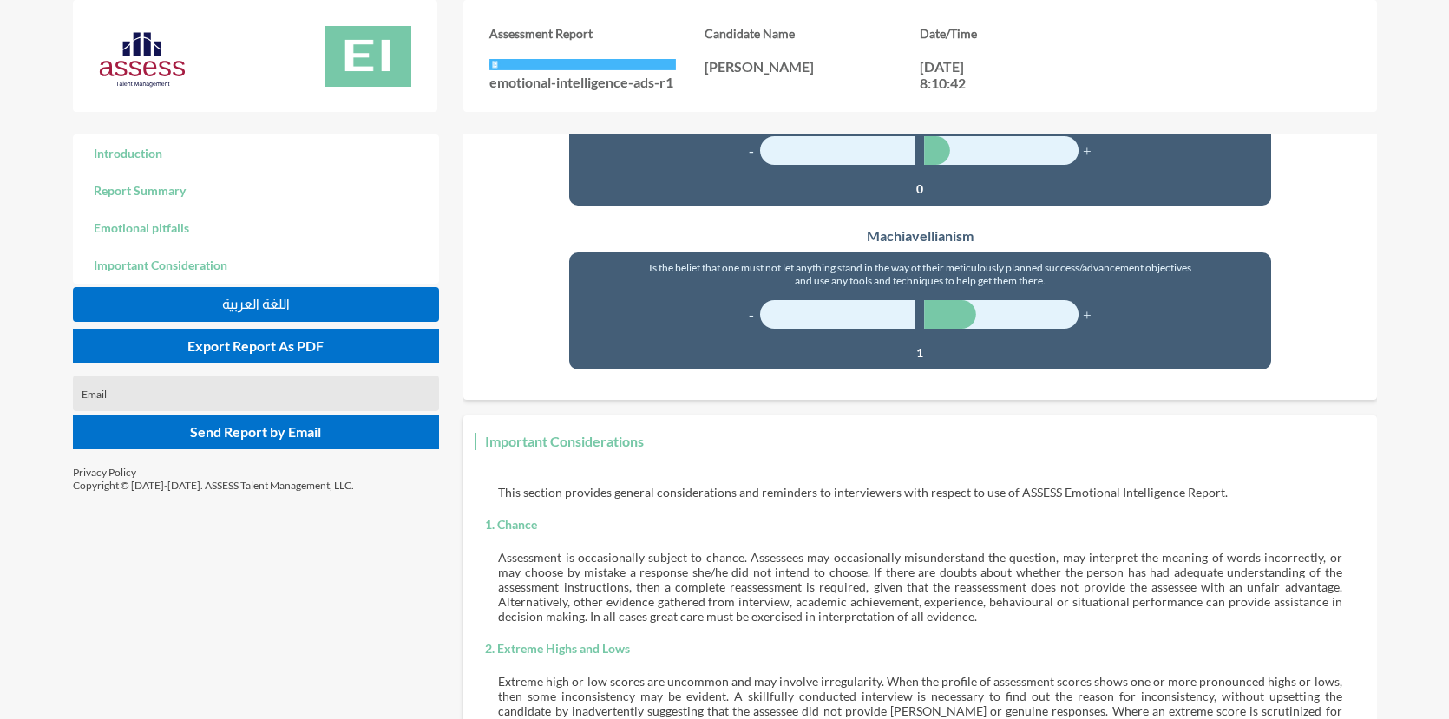
scroll to position [2429, 0]
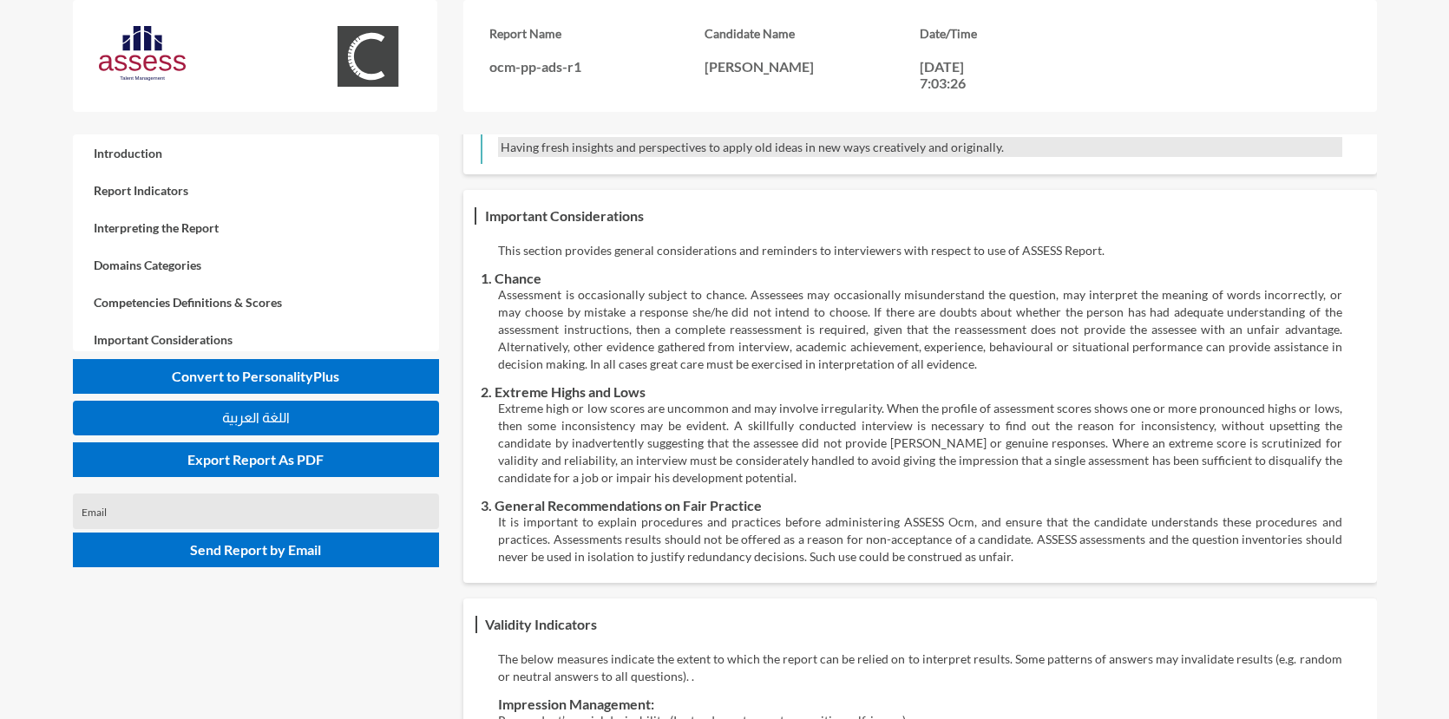
scroll to position [3626, 0]
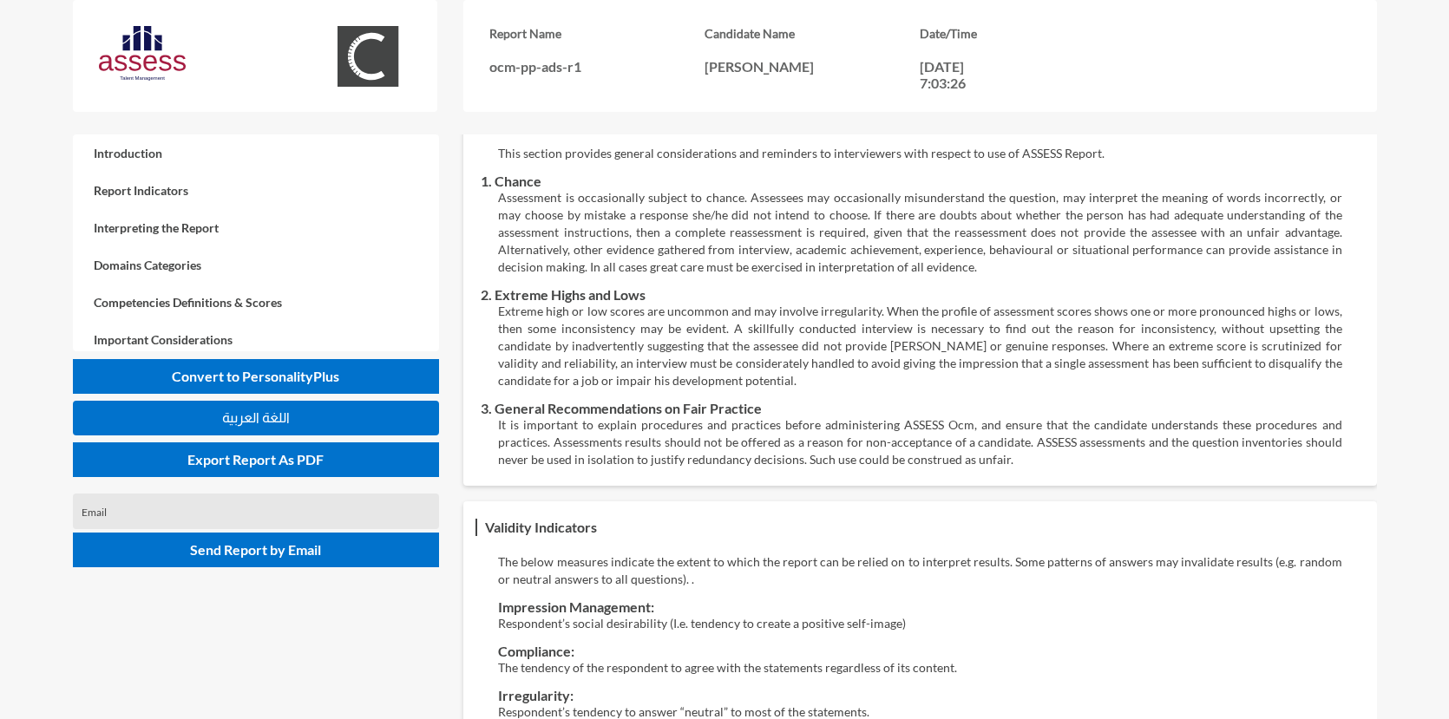
click at [674, 615] on p "Respondent’s social desirability (I.e. tendency to create a positive self-image)" at bounding box center [919, 623] width 843 height 17
click at [564, 644] on div "The below measures indicate the extent to which the report can be relied on to …" at bounding box center [920, 637] width 878 height 167
click at [708, 659] on p "The tendency of the respondent to agree with the statements regardless of its c…" at bounding box center [919, 667] width 843 height 17
click at [910, 659] on p "The tendency of the respondent to agree with the statements regardless of its c…" at bounding box center [919, 667] width 843 height 17
click at [808, 704] on p "Respondent’s tendency to answer “neutral” to most of the statements." at bounding box center [919, 712] width 843 height 17
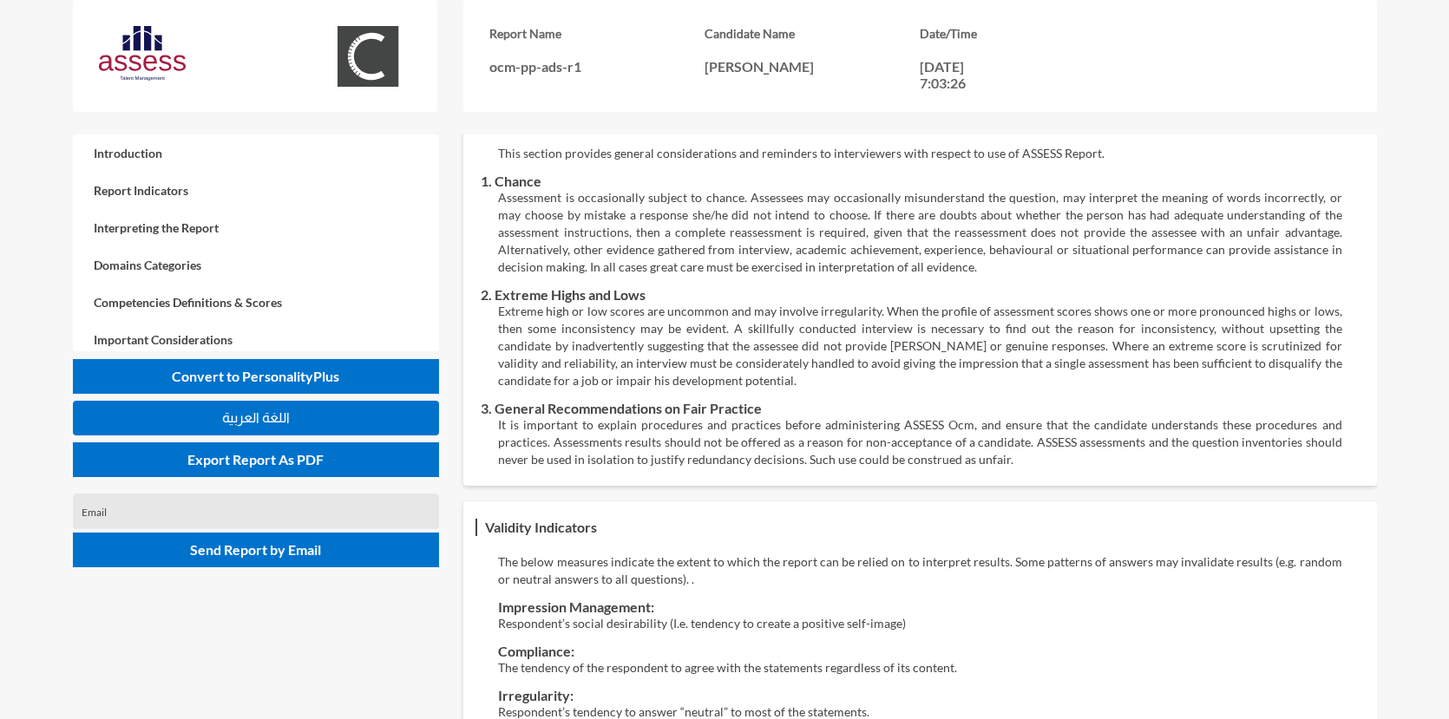
click at [873, 704] on p "Respondent’s tendency to answer “neutral” to most of the statements." at bounding box center [919, 712] width 843 height 17
click at [1255, 554] on p "The below measures indicate the extent to which the report can be relied on to …" at bounding box center [919, 571] width 843 height 35
click at [1248, 554] on p "The below measures indicate the extent to which the report can be relied on to …" at bounding box center [919, 571] width 843 height 35
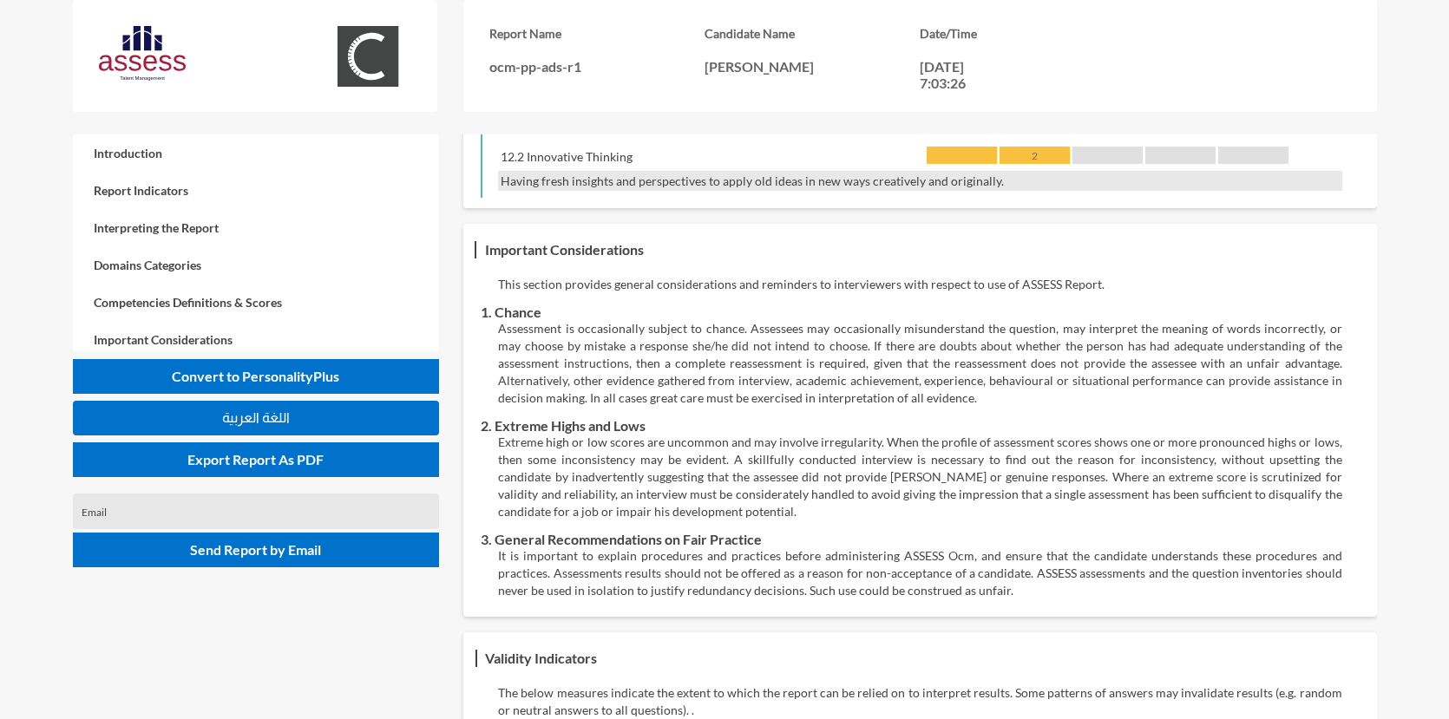
scroll to position [3452, 0]
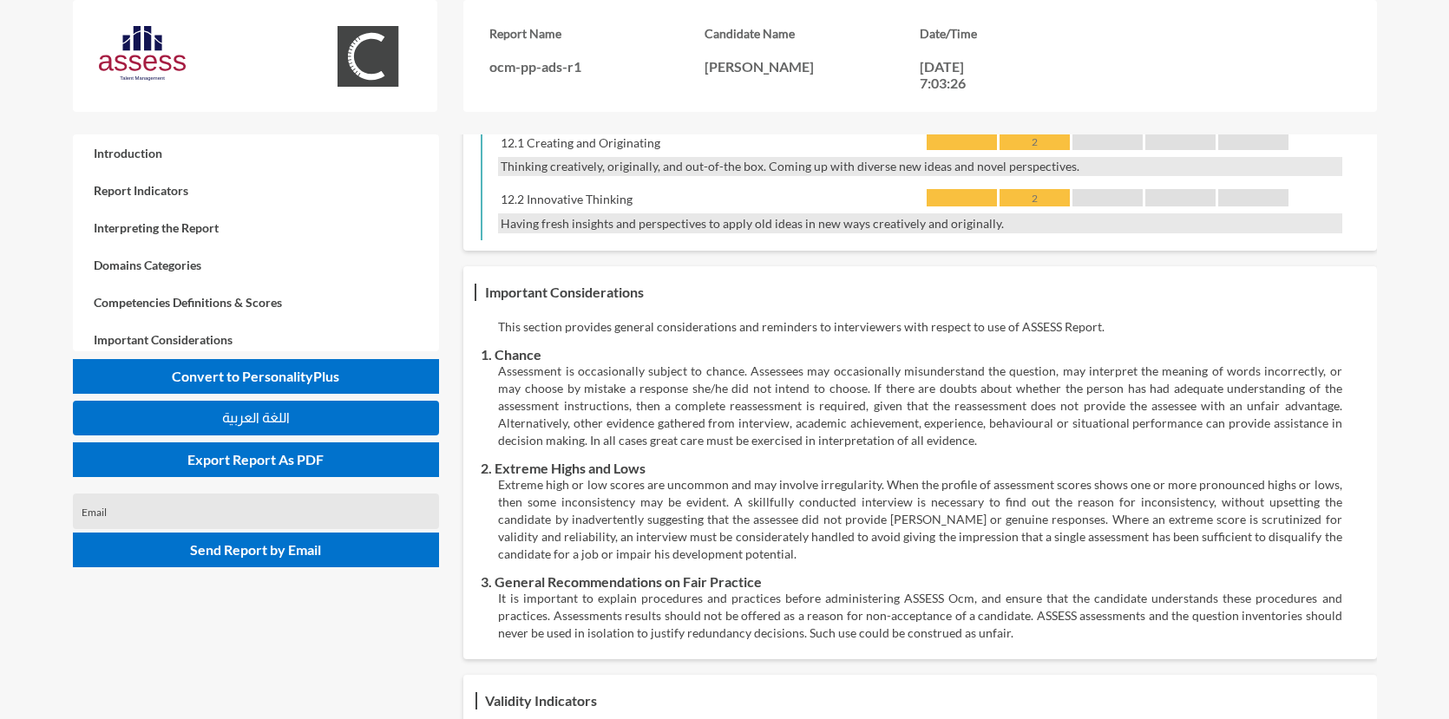
click at [596, 279] on h3 "Important Considerations" at bounding box center [564, 291] width 167 height 25
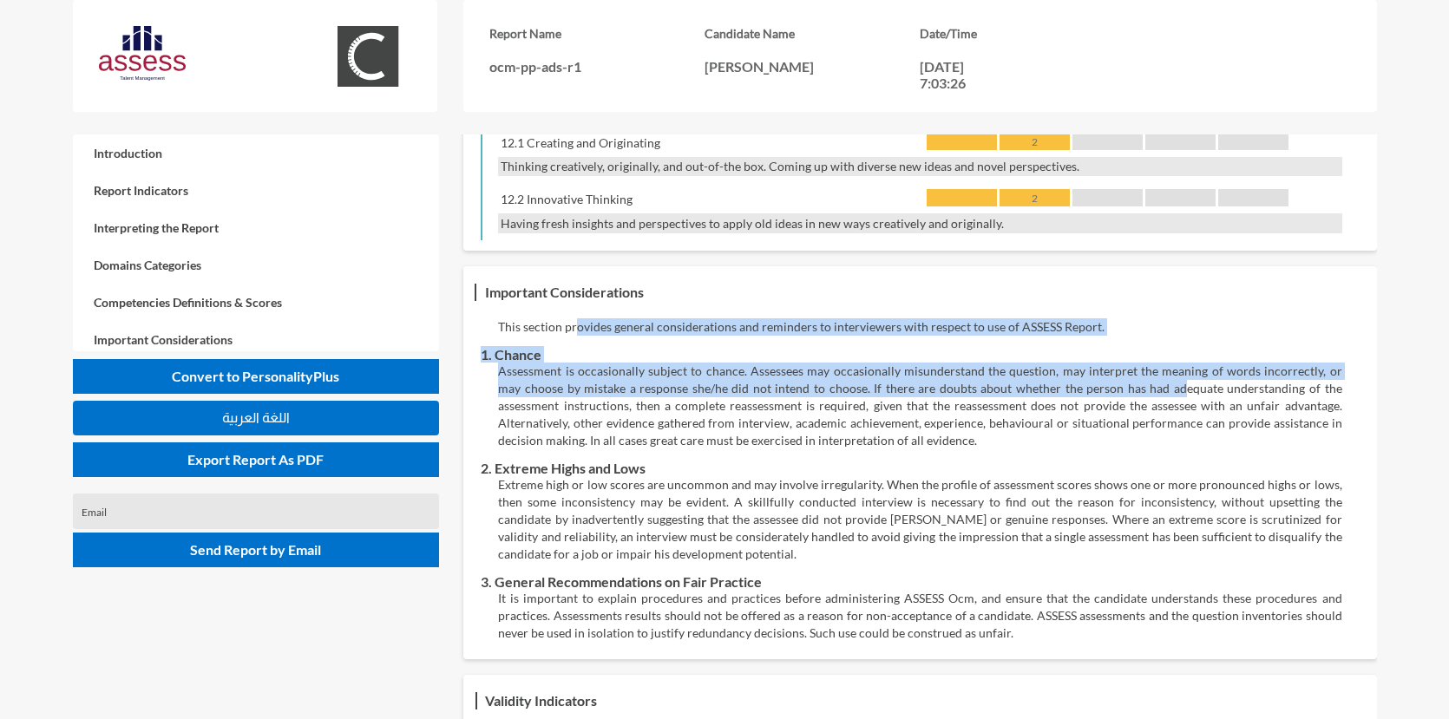
drag, startPoint x: 570, startPoint y: 292, endPoint x: 1120, endPoint y: 359, distance: 554.1
click at [1120, 359] on div "This section provides general considerations and reminders to interviewers with…" at bounding box center [920, 480] width 878 height 324
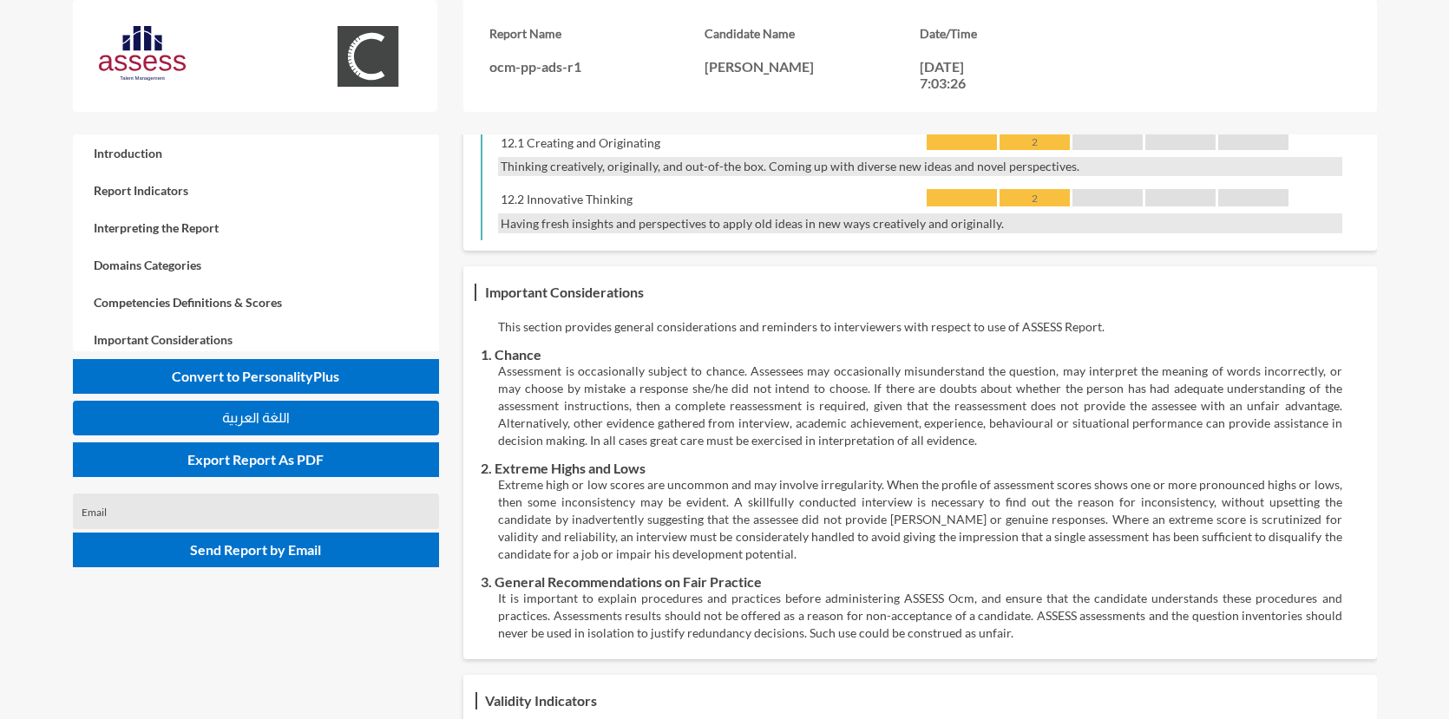
click at [950, 409] on p "Assessment is occasionally subject to chance. Assessees may occasionally misund…" at bounding box center [919, 406] width 843 height 87
click at [893, 318] on div "This section provides general considerations and reminders to interviewers with…" at bounding box center [920, 480] width 878 height 324
click at [947, 318] on p "This section provides general considerations and reminders to interviewers with…" at bounding box center [919, 326] width 843 height 17
